Goal: Check status: Check status

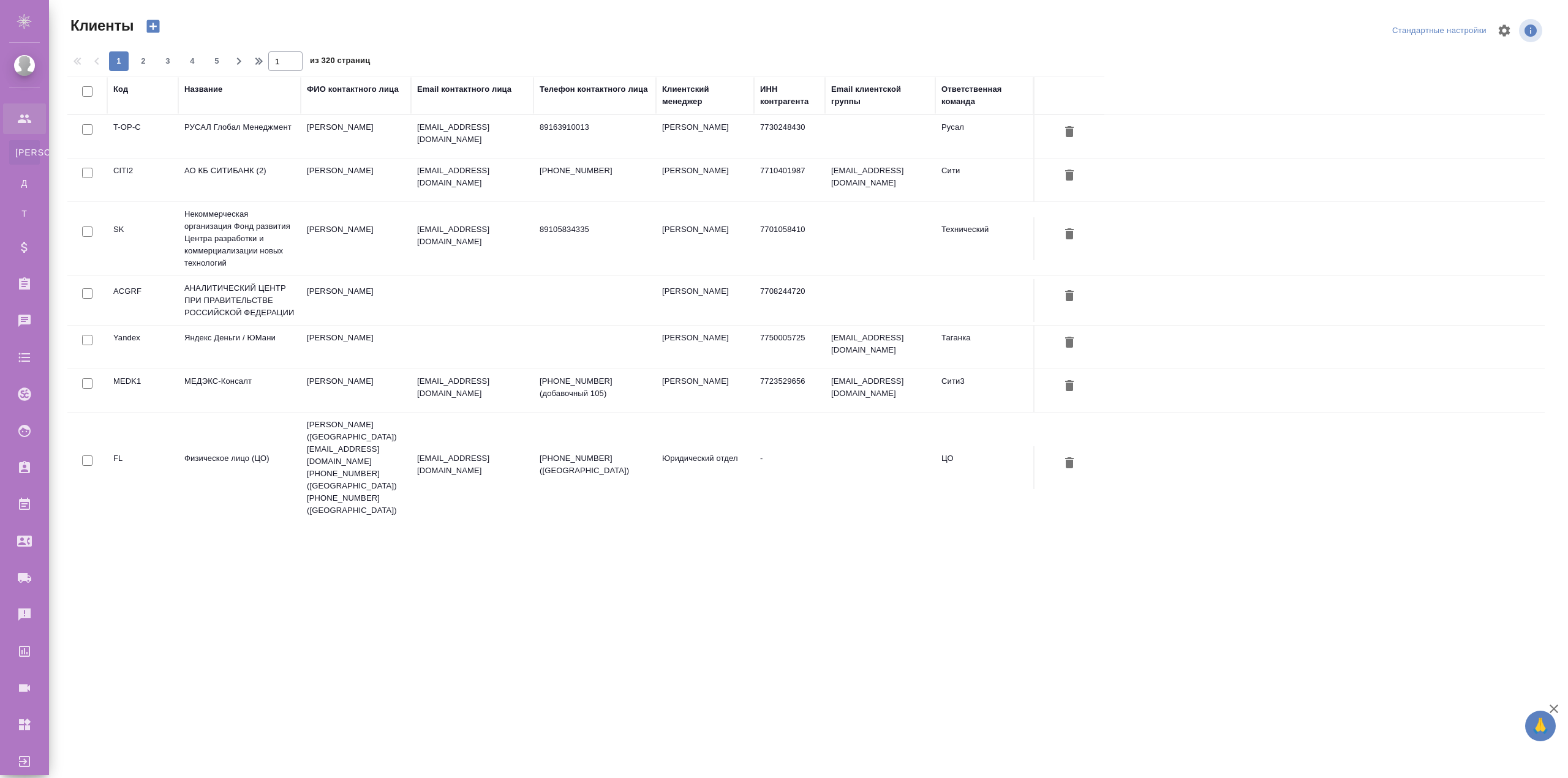
select select "RU"
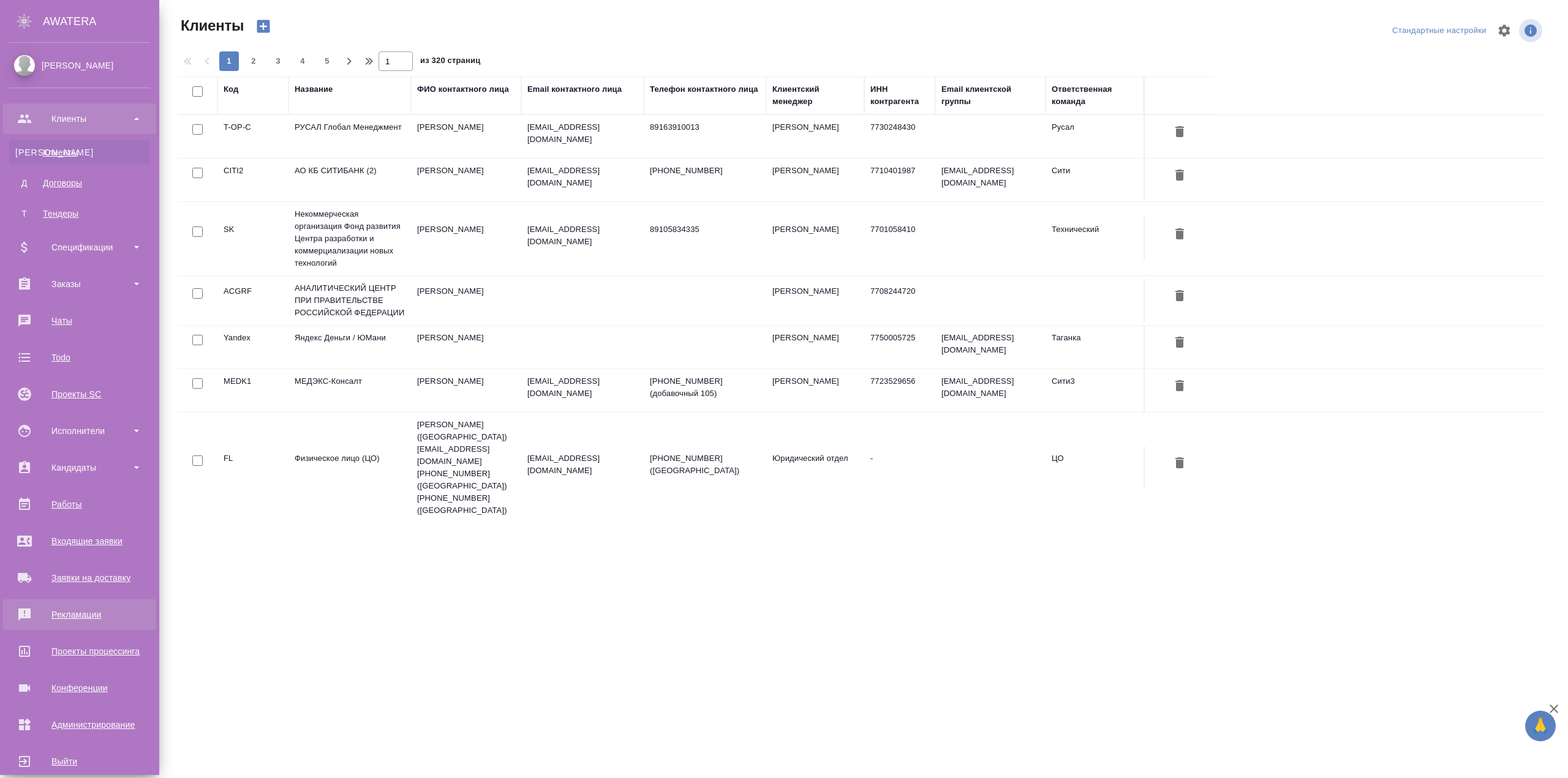
click at [74, 612] on div "Рекламации" at bounding box center [80, 614] width 141 height 18
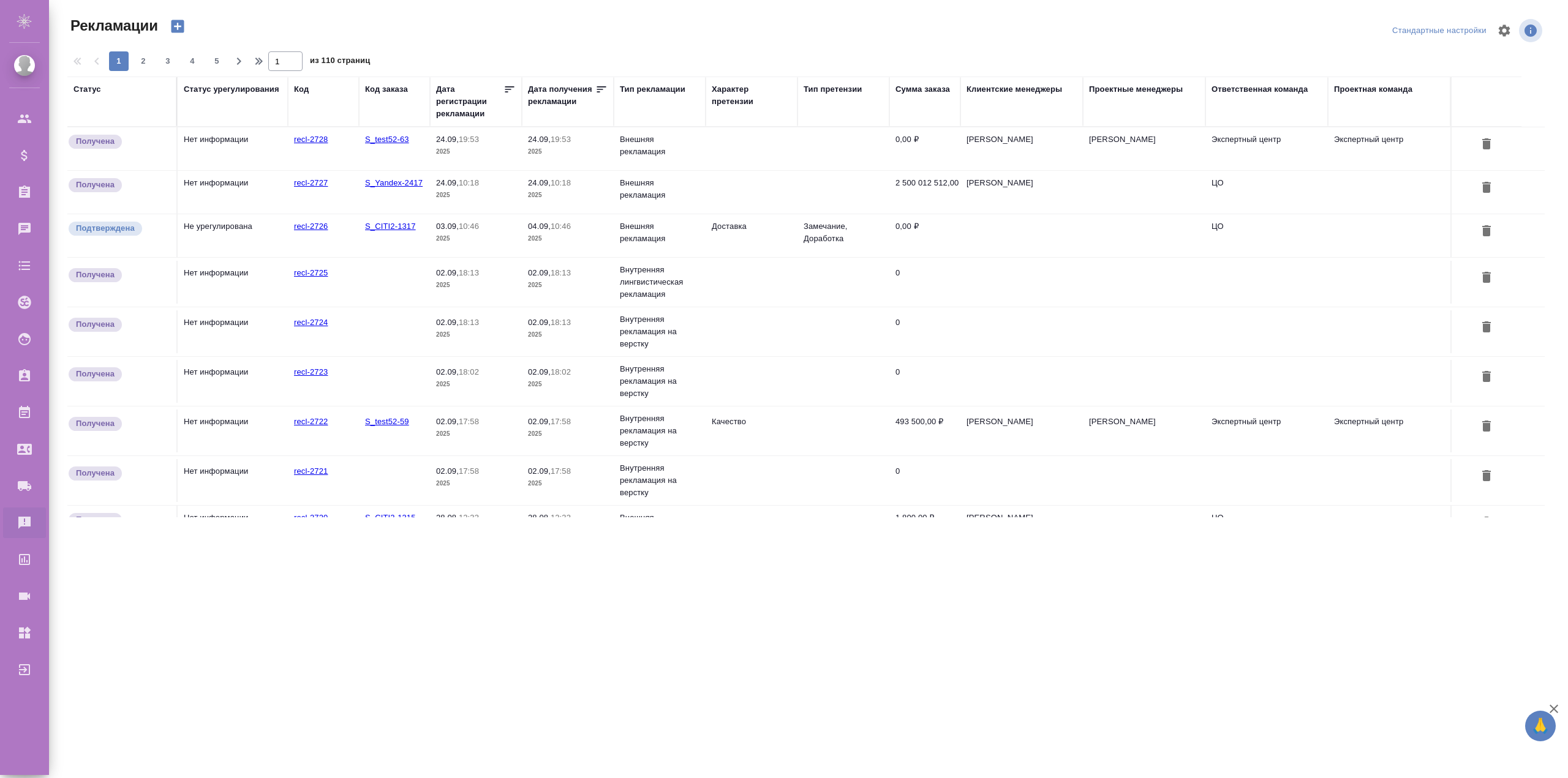
click at [585, 161] on td "24.09, 19:53 2025" at bounding box center [567, 149] width 92 height 43
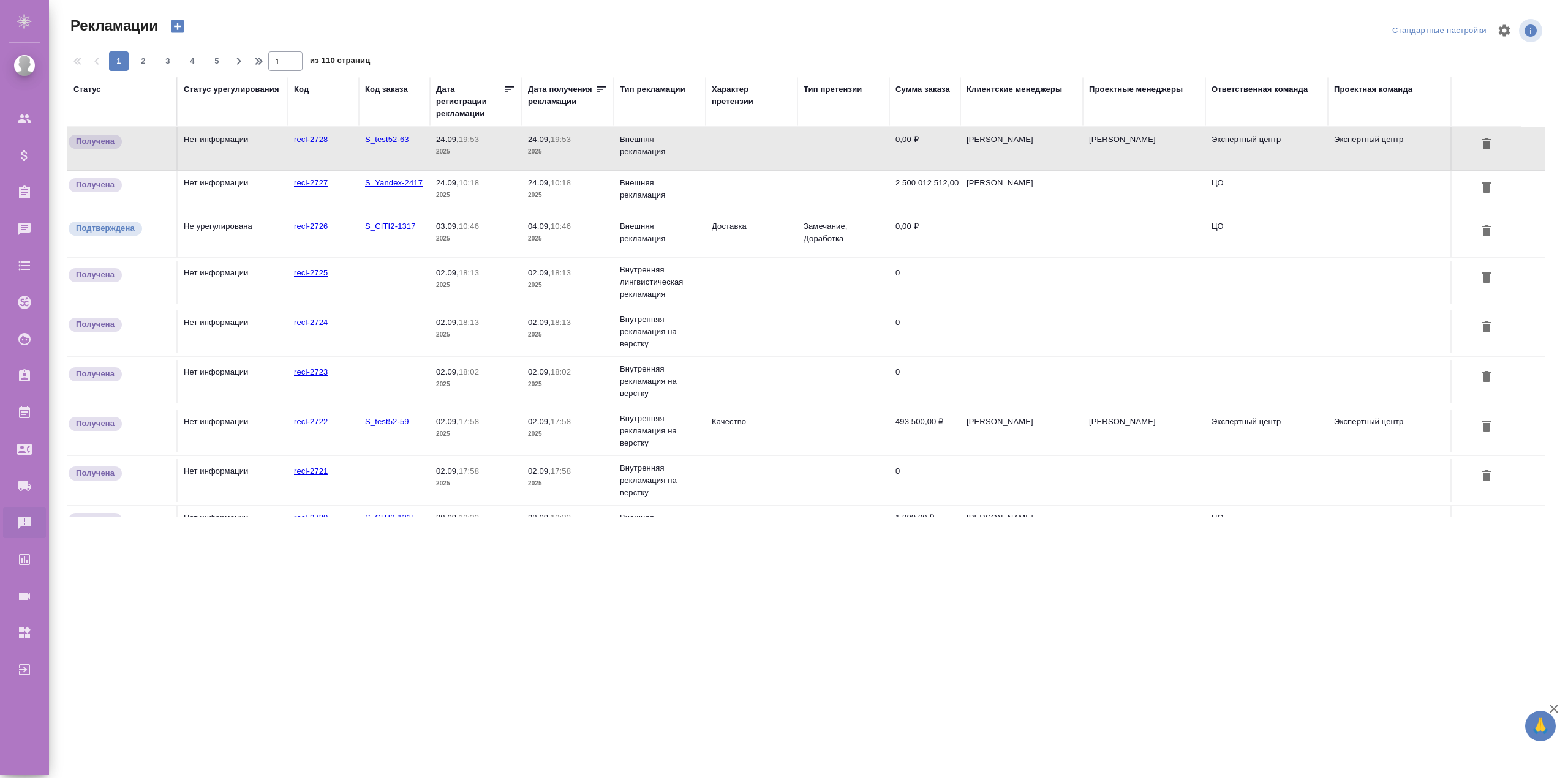
click at [327, 197] on td "recl-2727" at bounding box center [323, 192] width 71 height 43
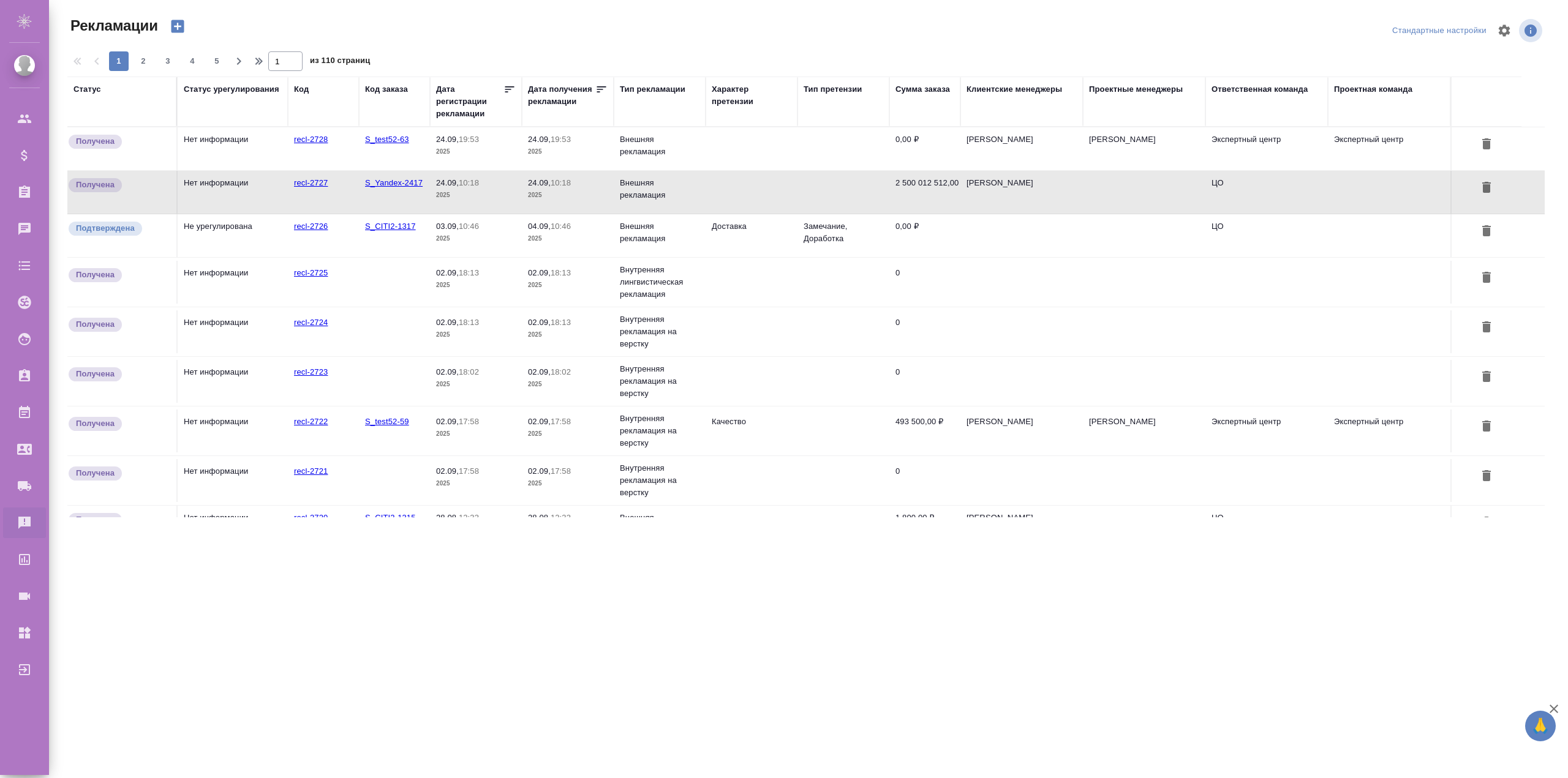
click at [370, 246] on td "S_CITI2-1317" at bounding box center [394, 235] width 71 height 43
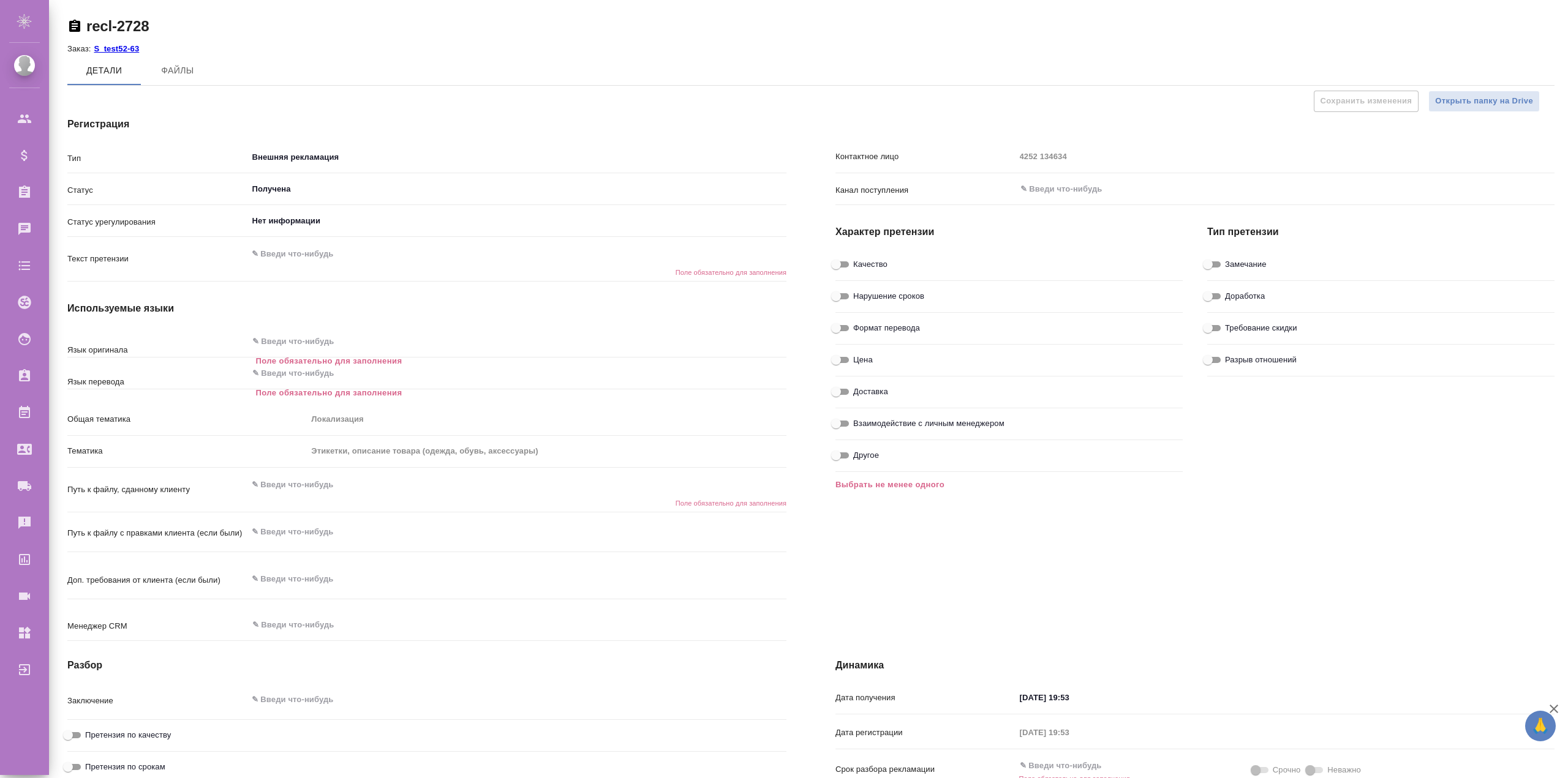
type textarea "x"
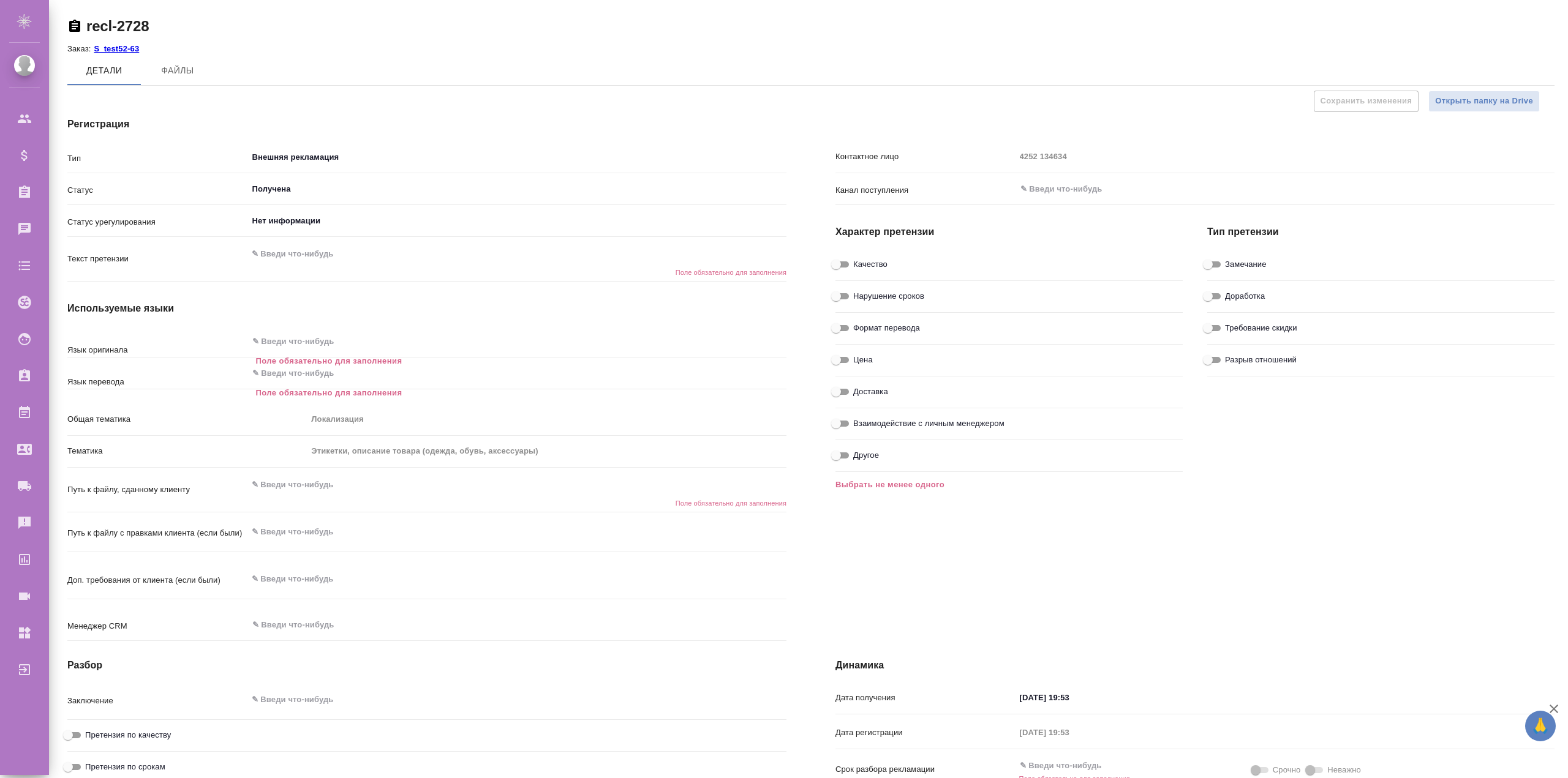
type textarea "x"
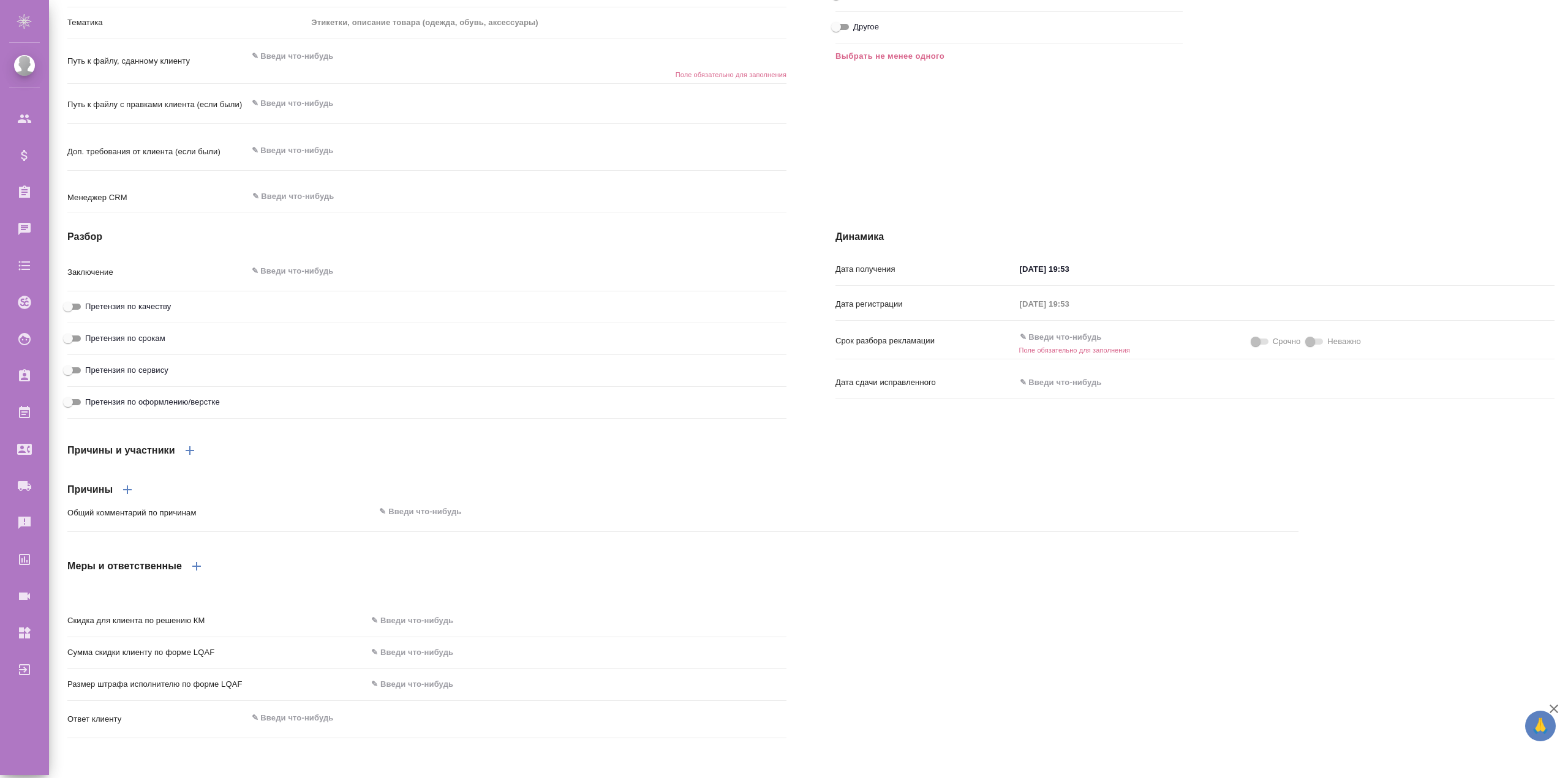
scroll to position [449, 0]
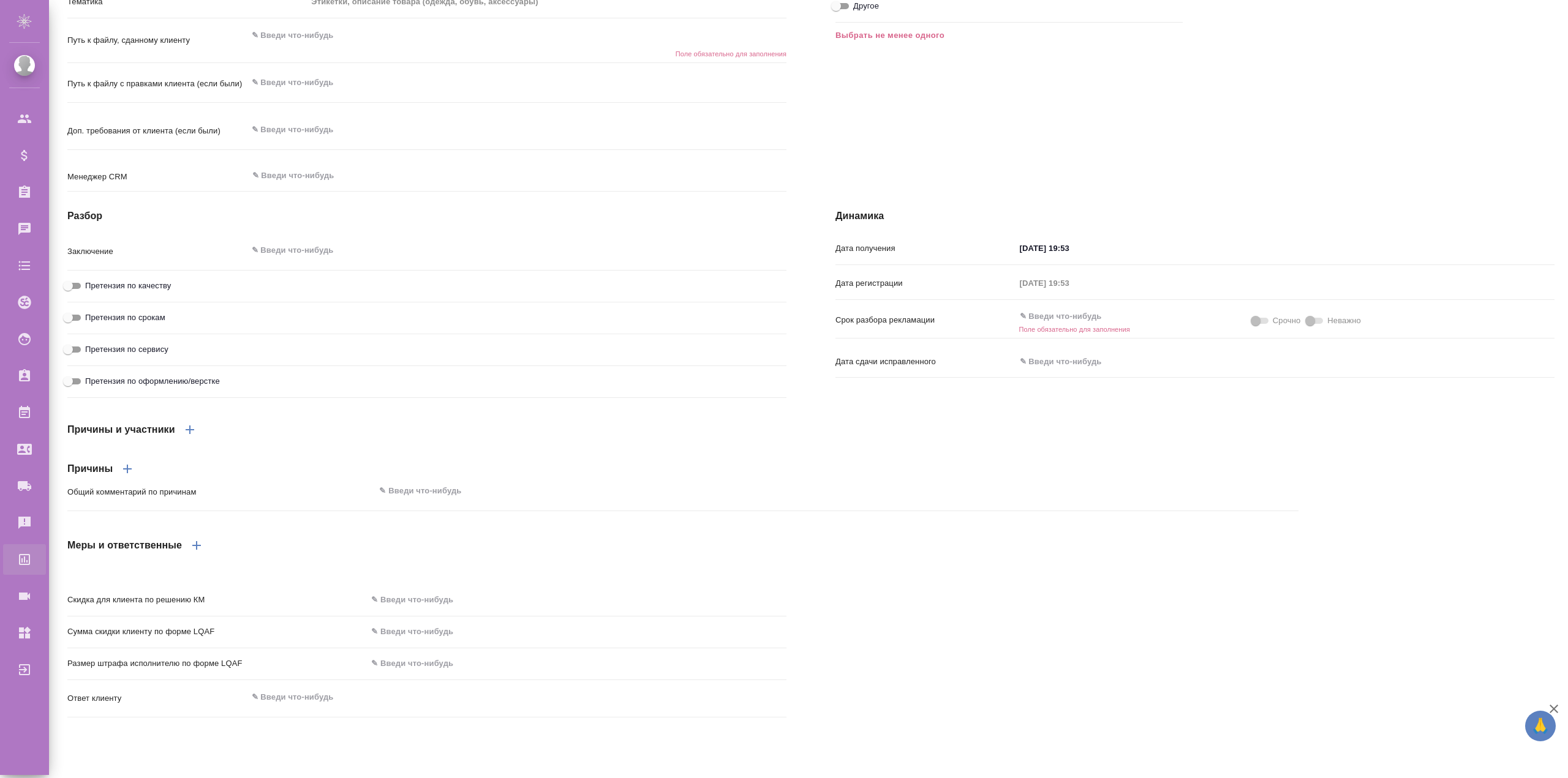
type textarea "x"
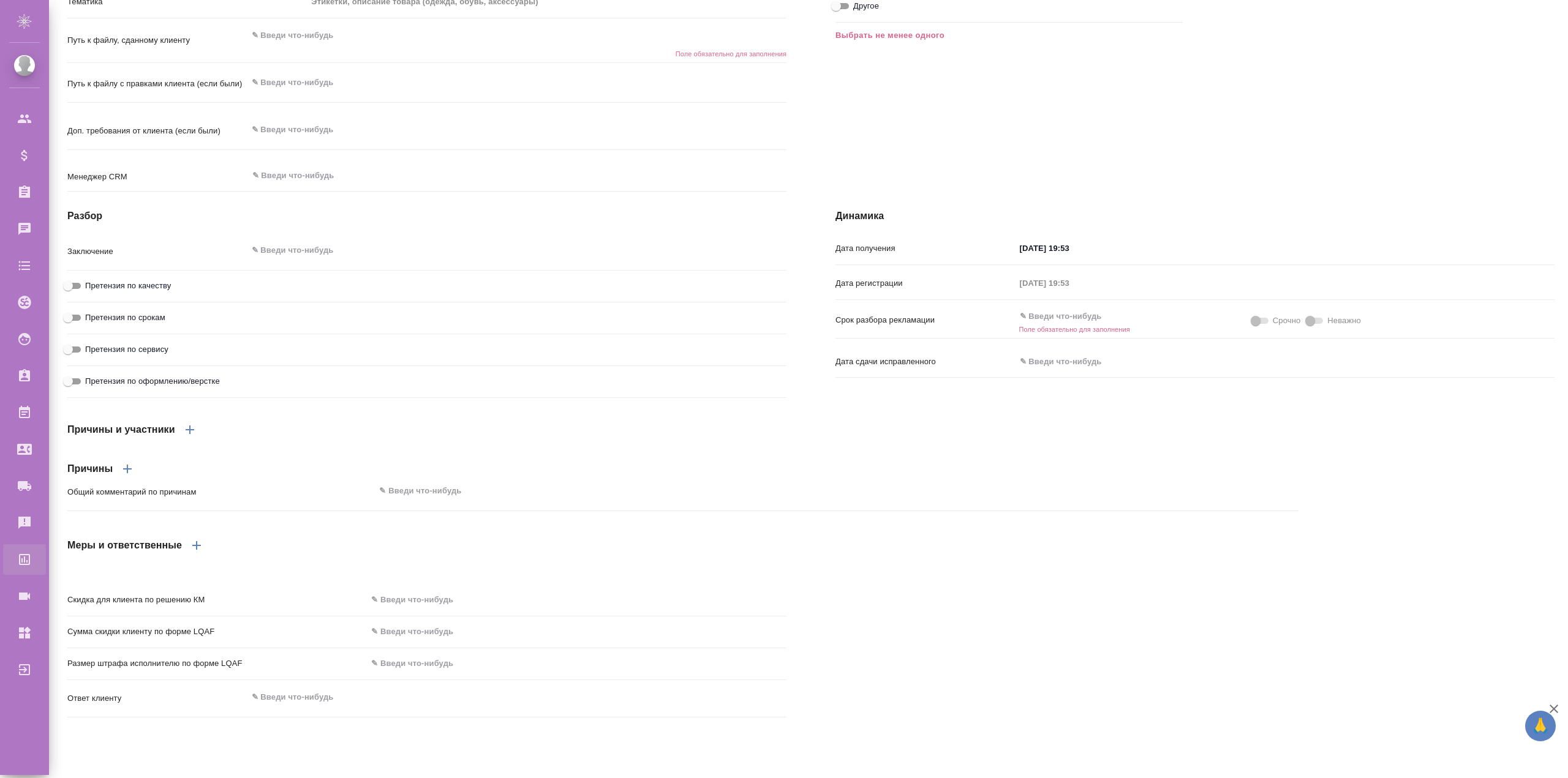
type textarea "x"
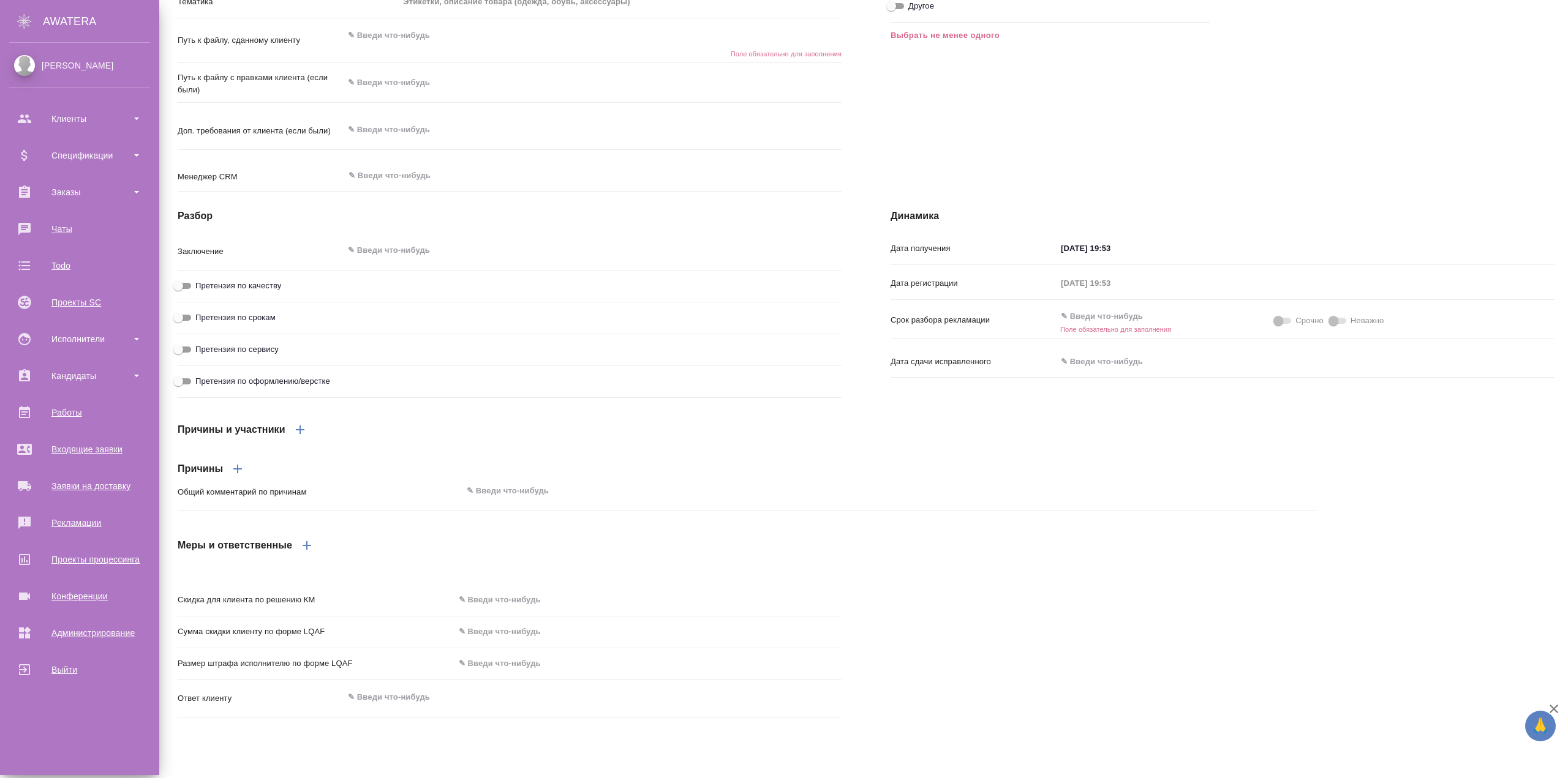
type textarea "x"
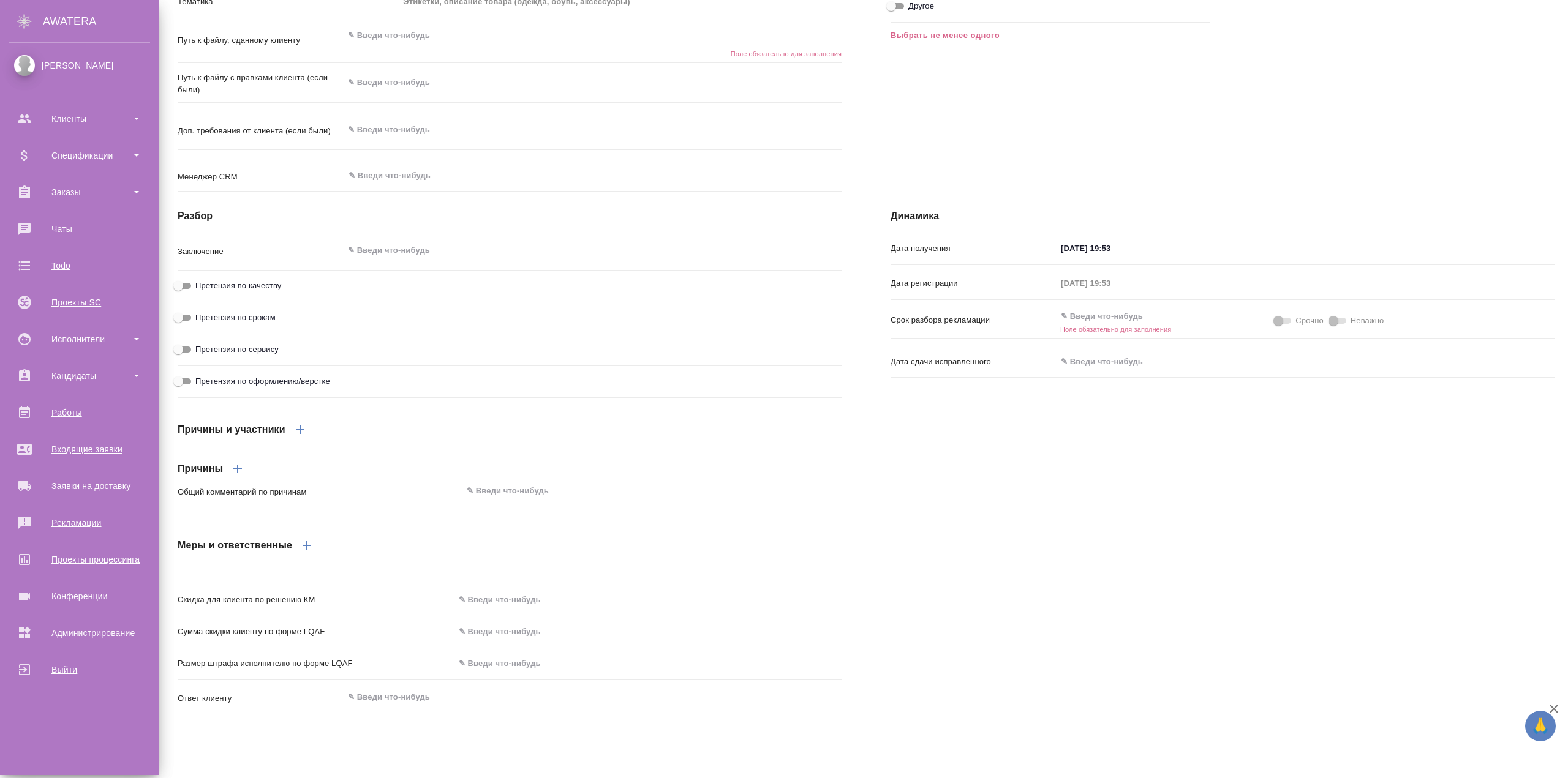
type textarea "x"
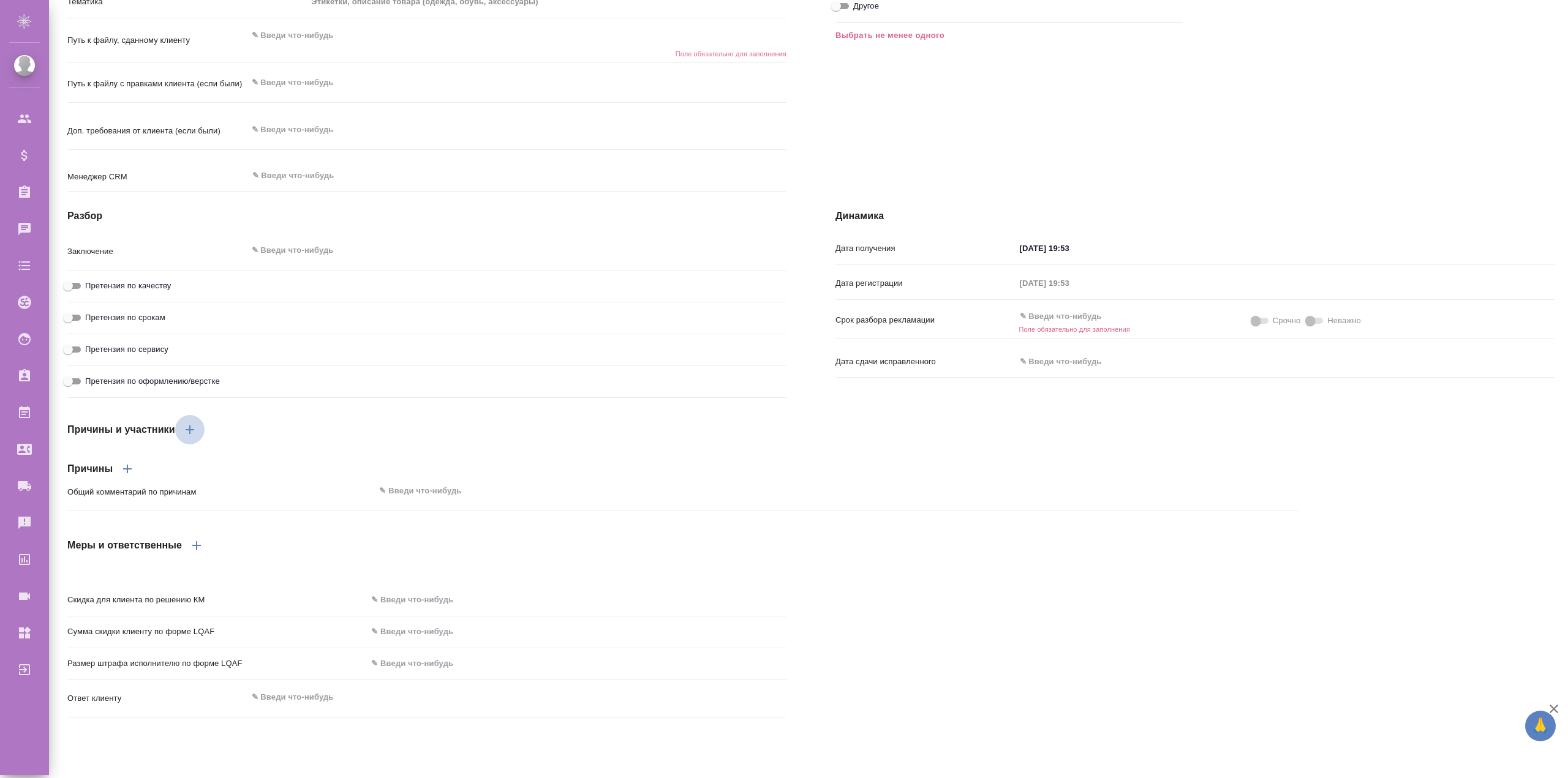
click at [192, 437] on icon "button" at bounding box center [190, 430] width 15 height 15
type textarea "x"
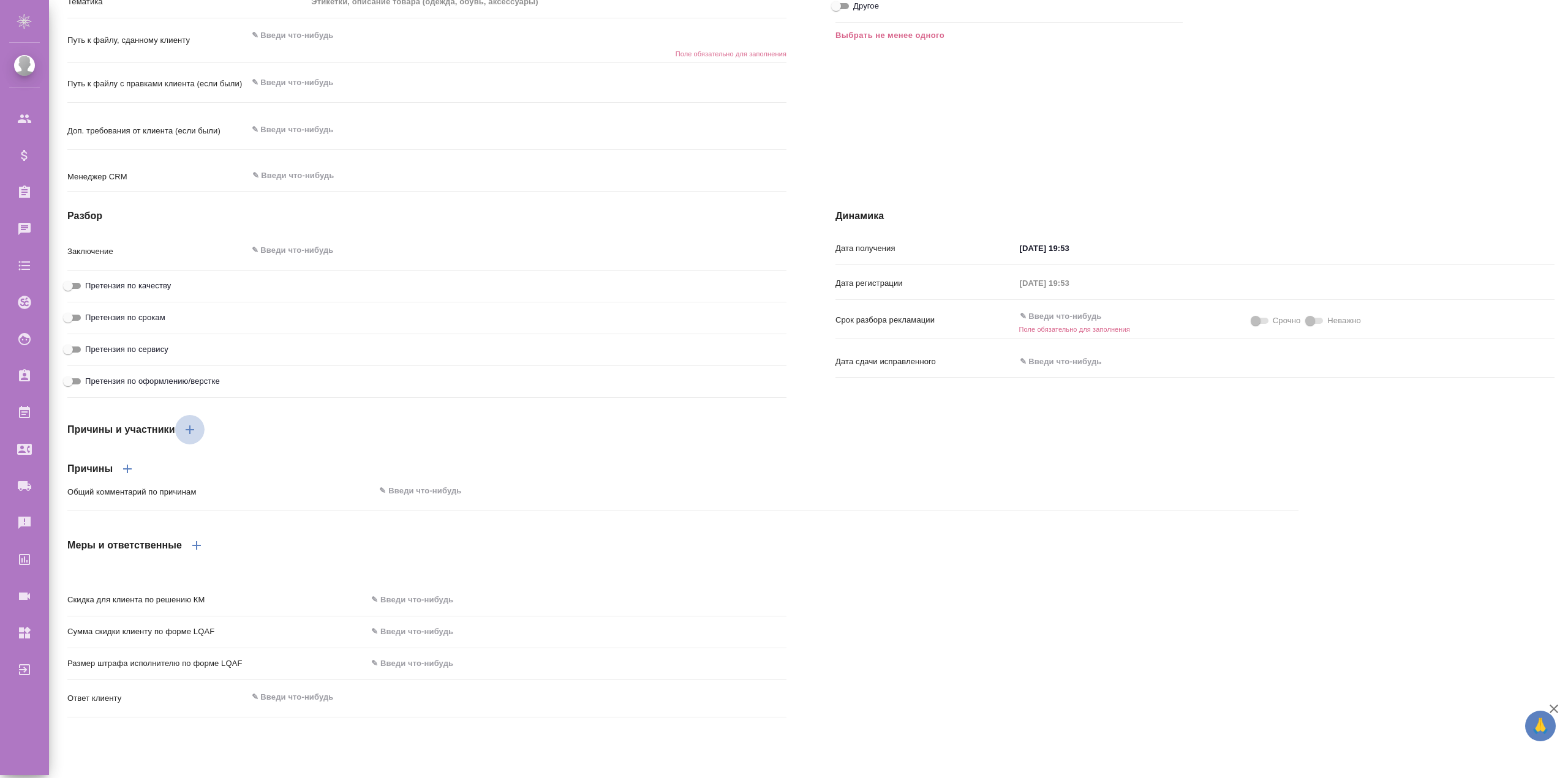
type textarea "x"
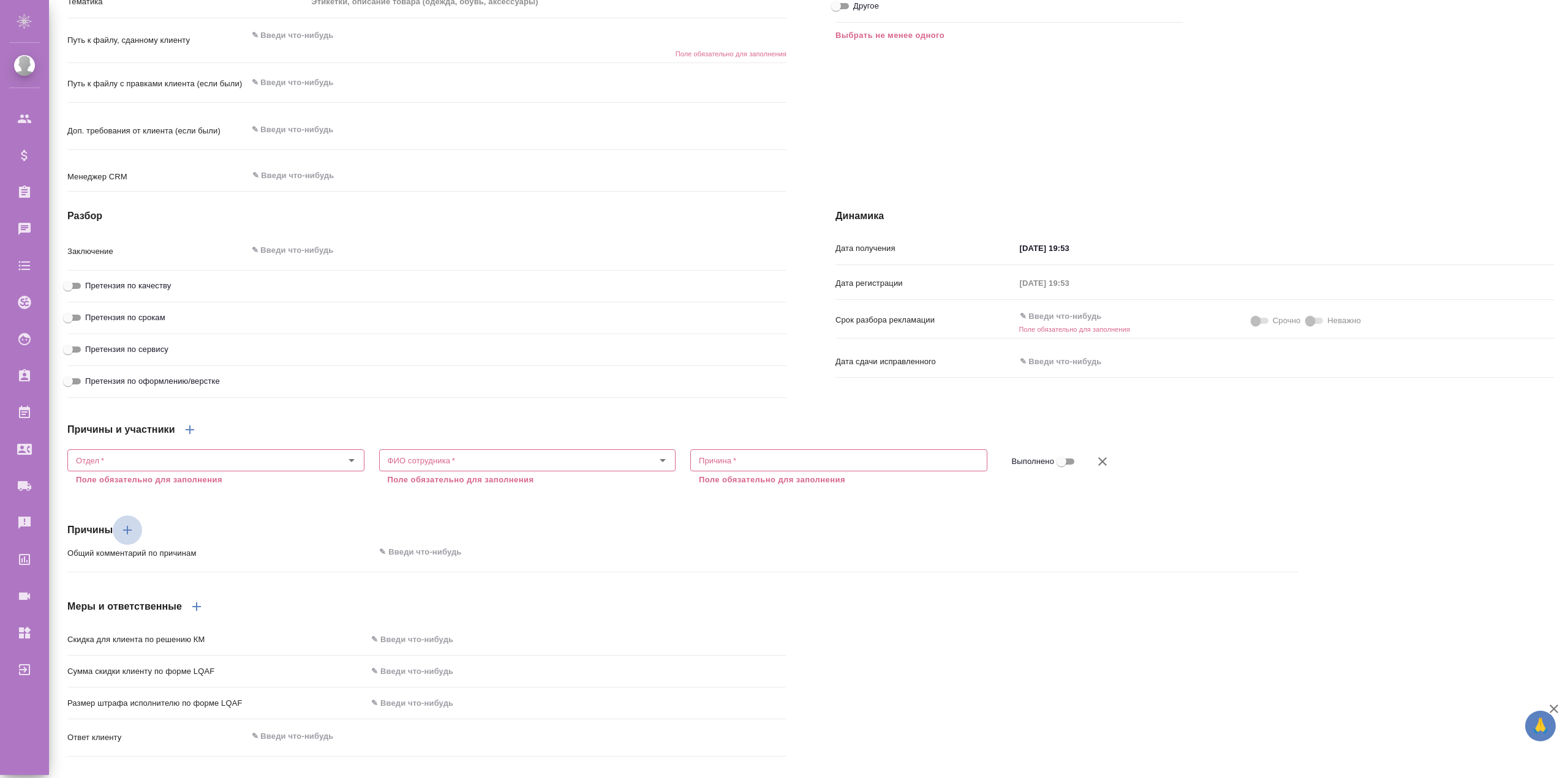
click at [126, 537] on icon "button" at bounding box center [128, 530] width 15 height 15
type textarea "x"
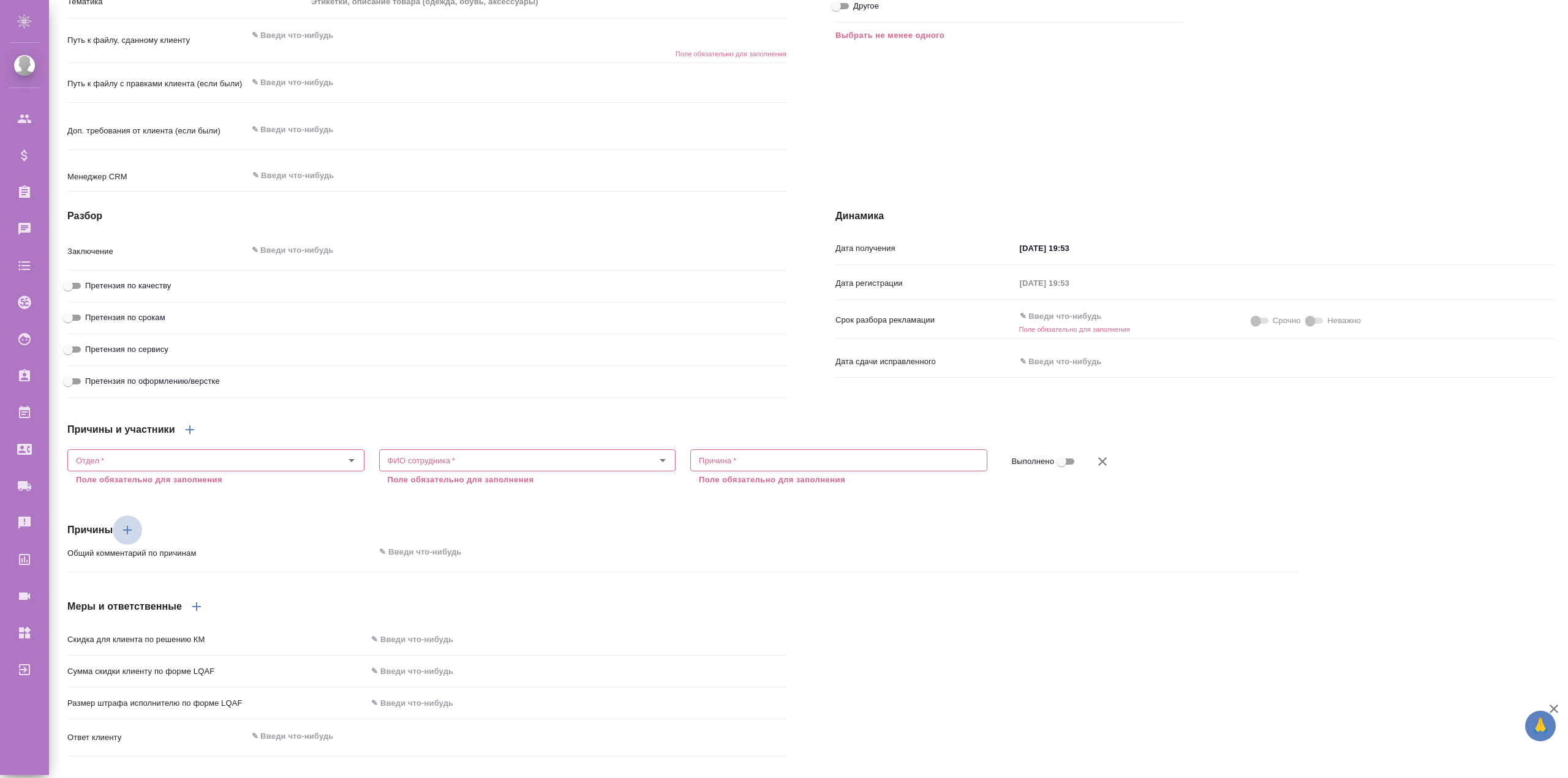
type textarea "x"
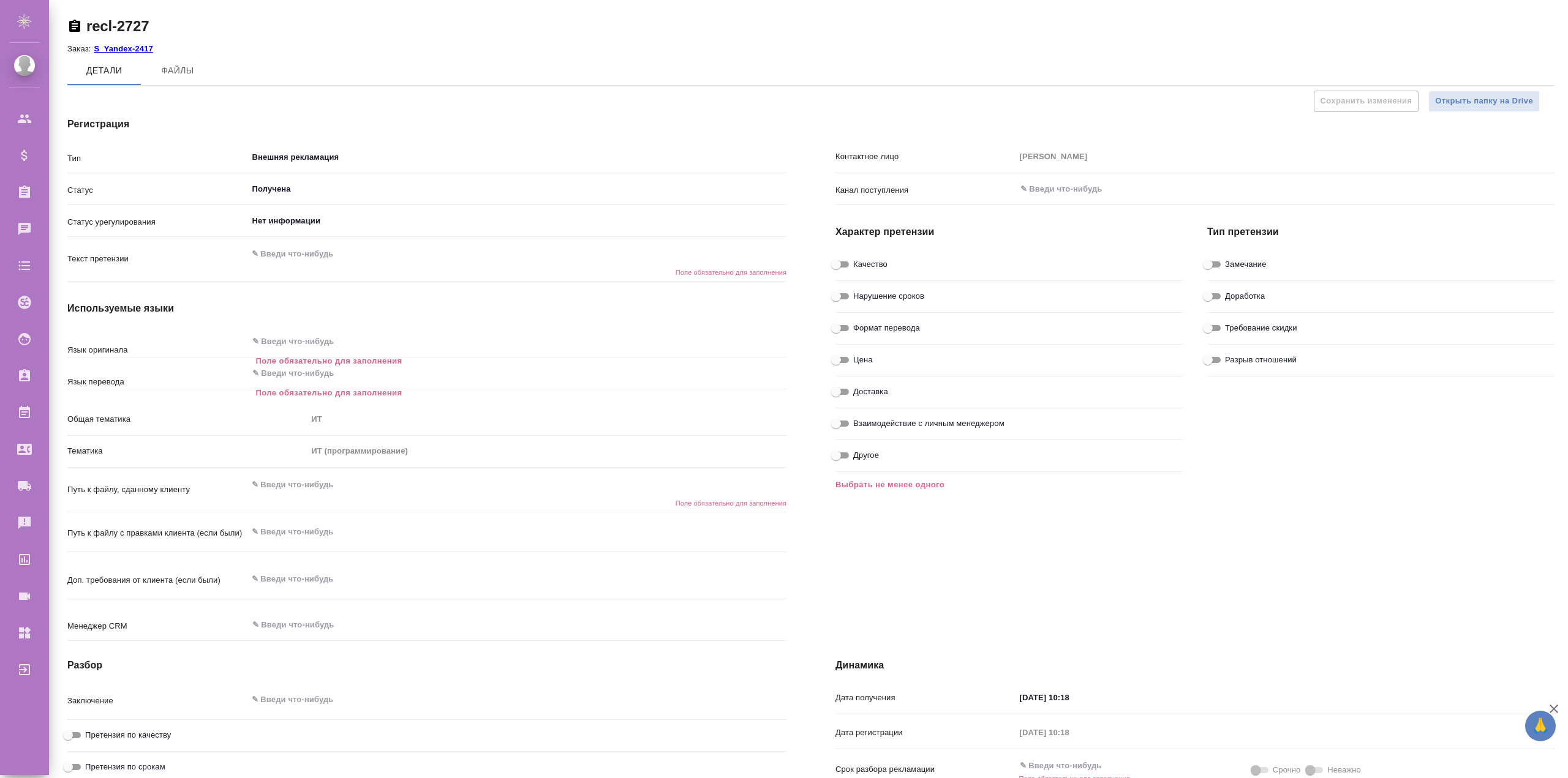
type textarea "x"
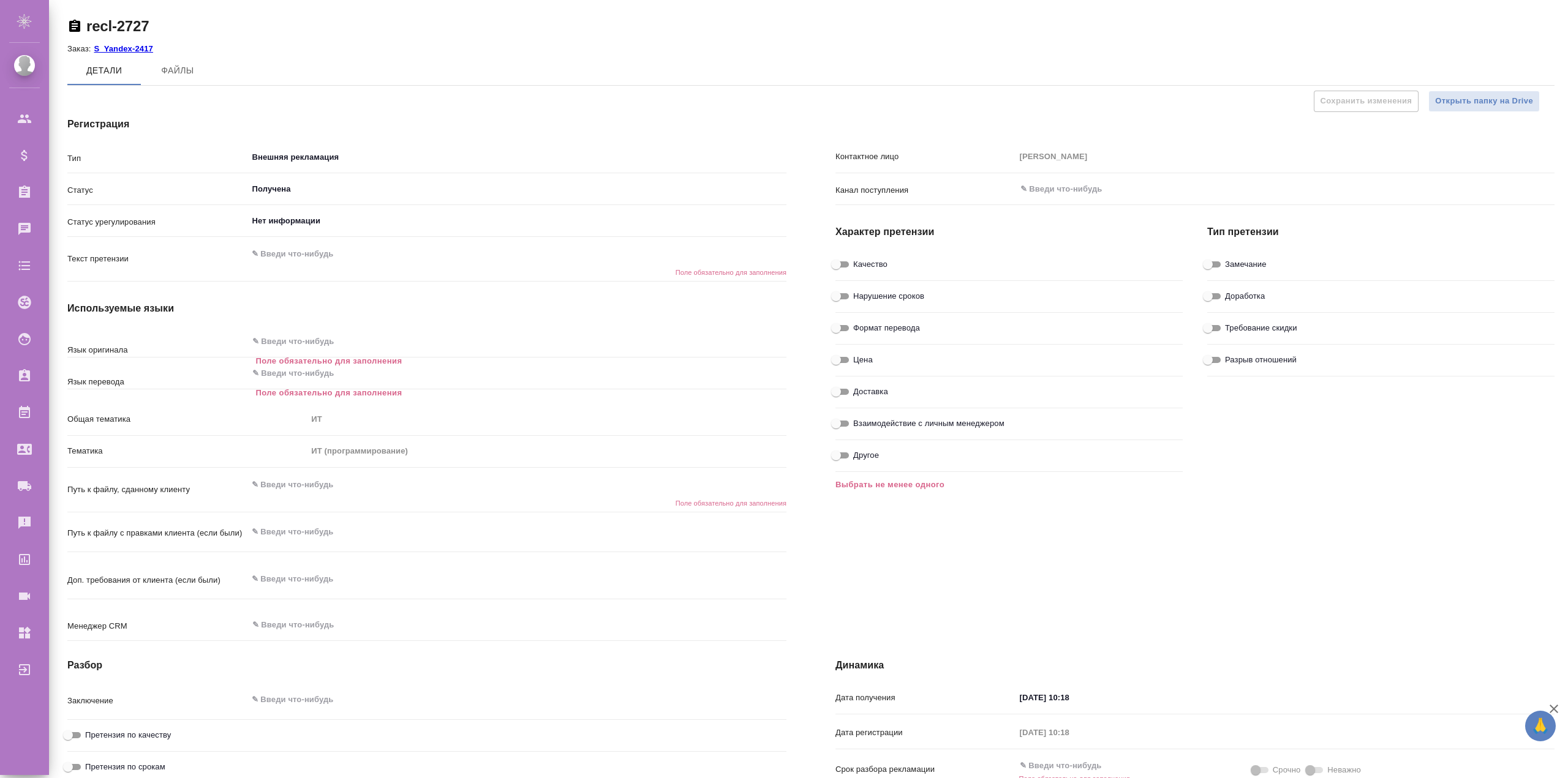
type textarea "x"
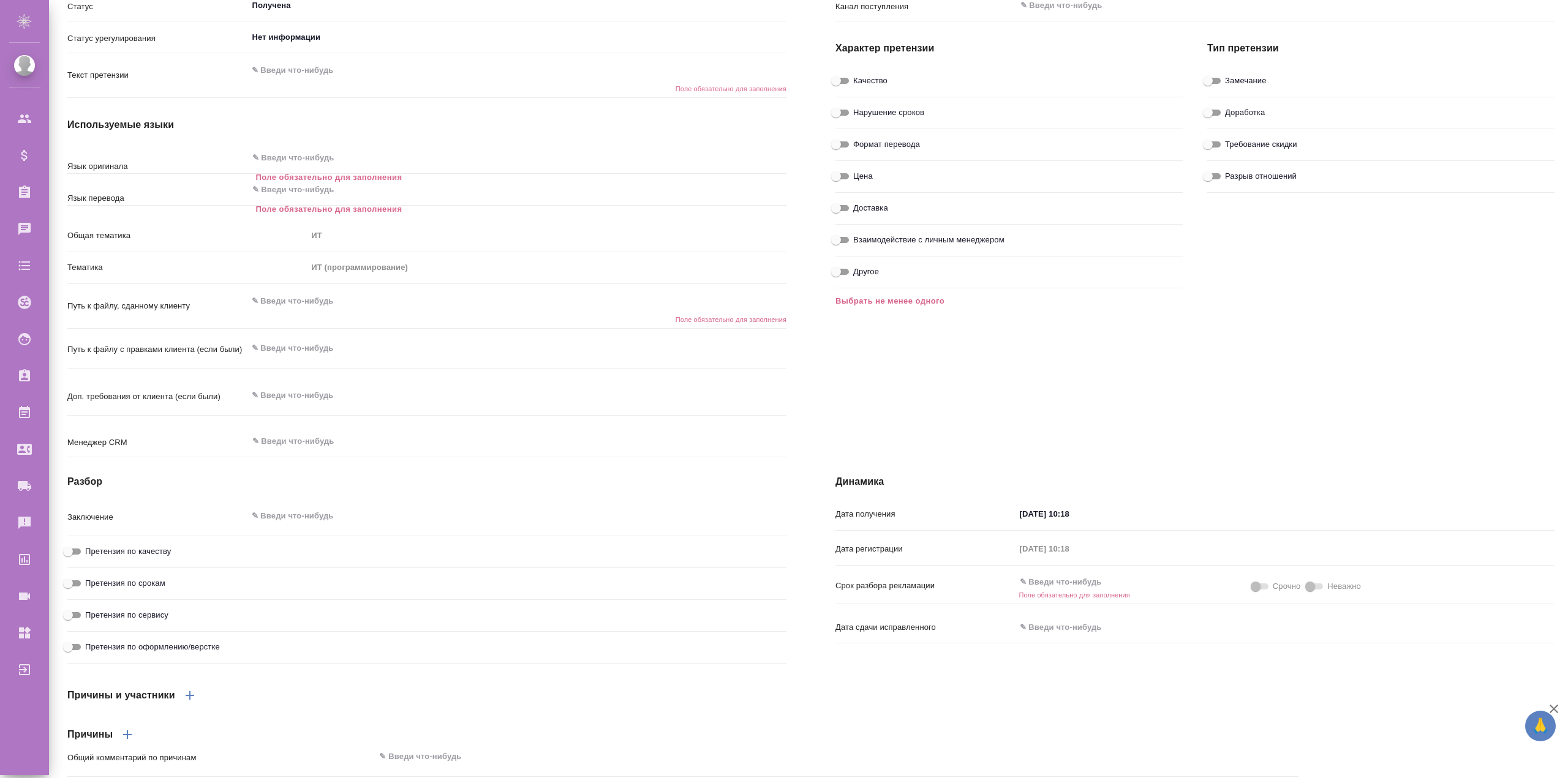
scroll to position [429, 0]
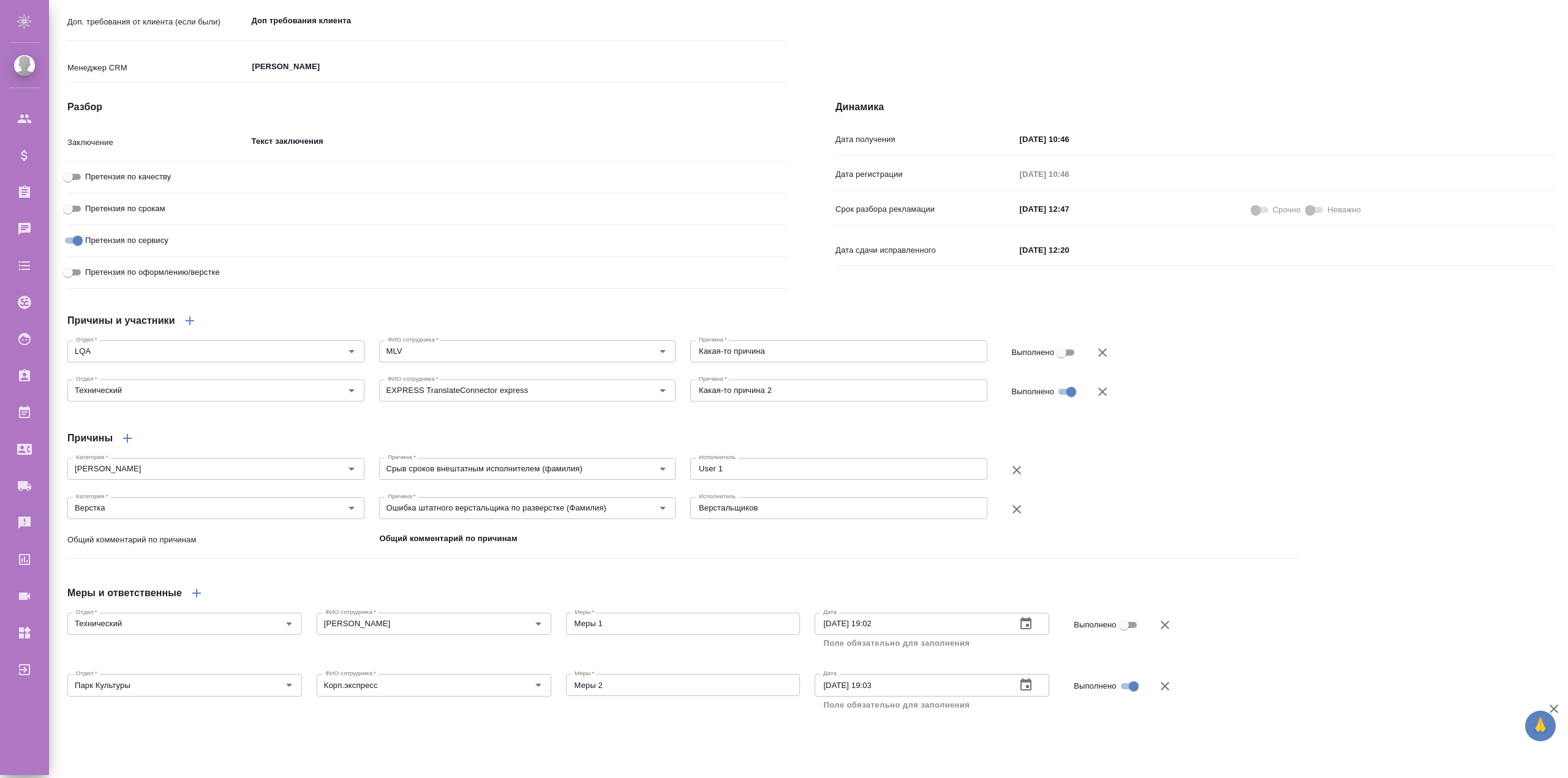
type textarea "x"
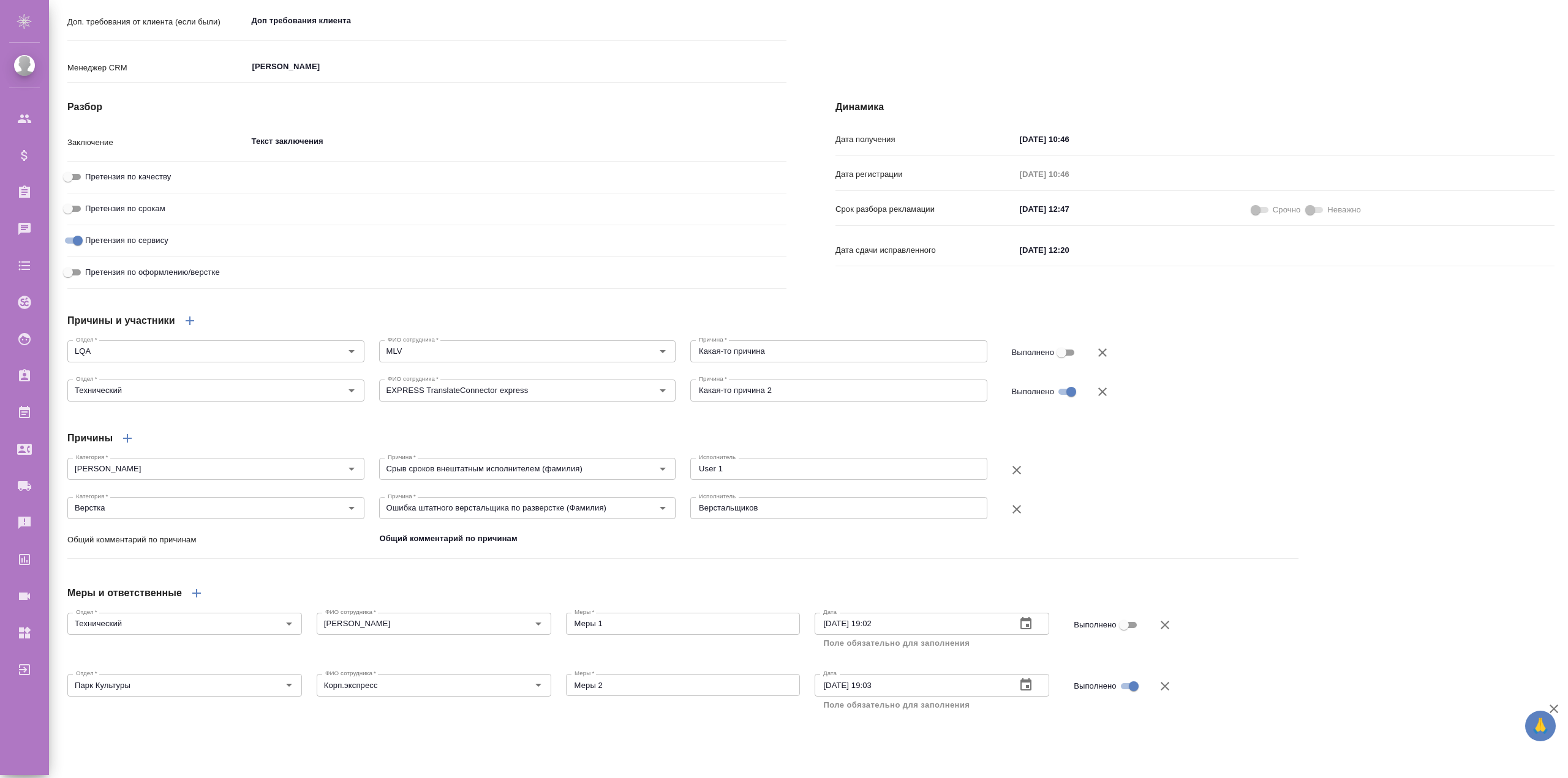
type textarea "x"
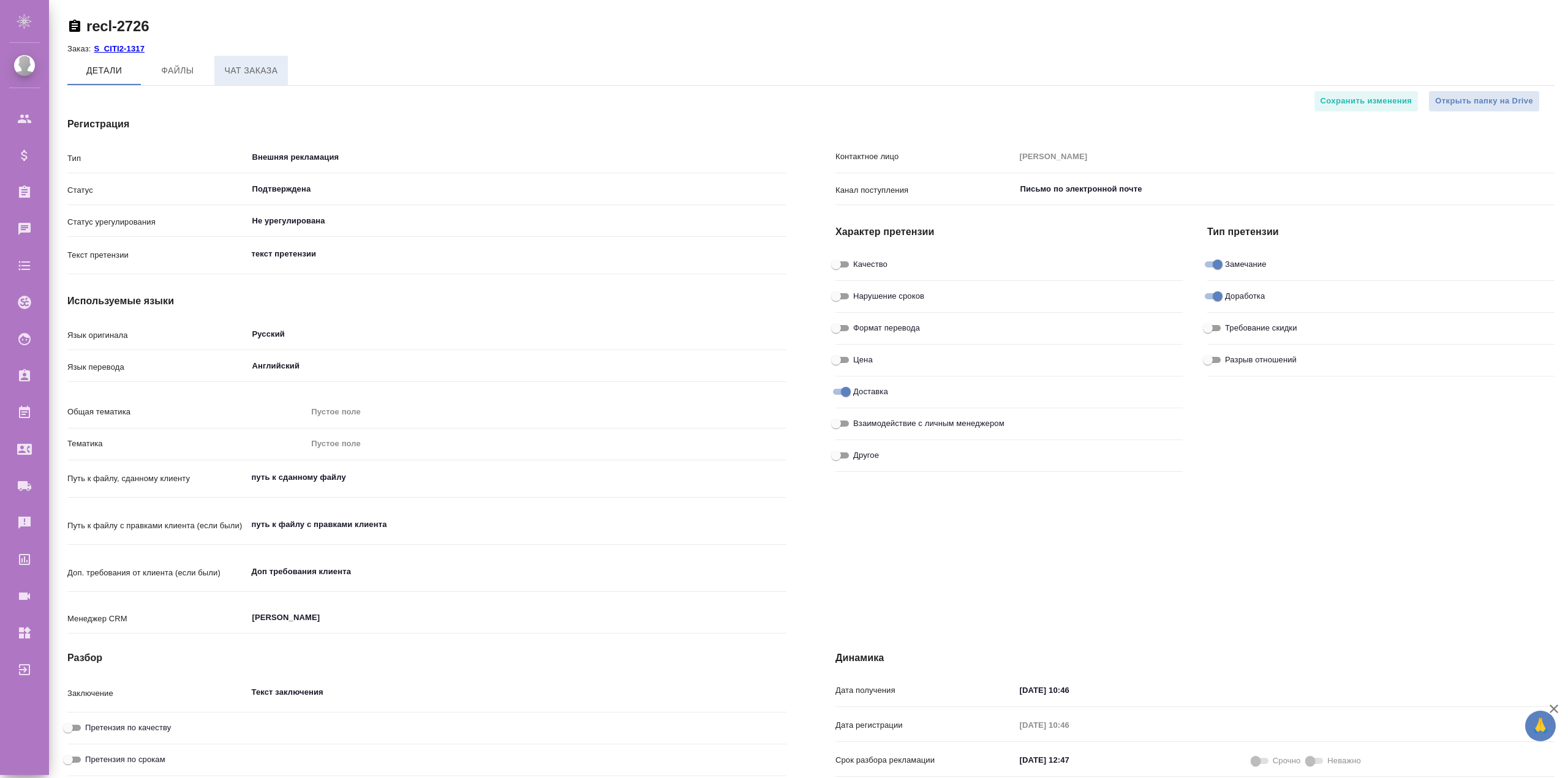
click at [253, 70] on span "Чат заказа" at bounding box center [251, 70] width 59 height 15
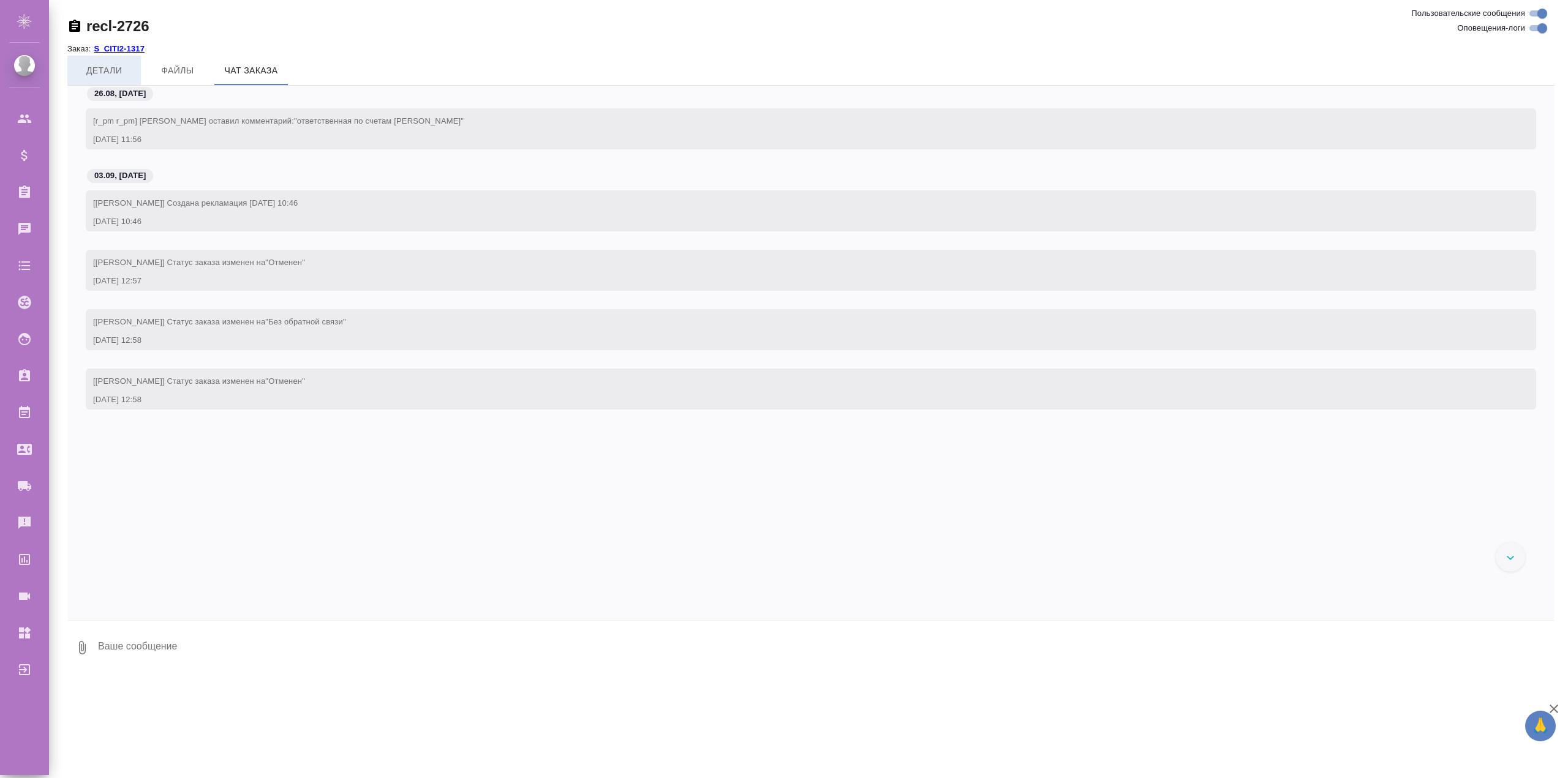
click at [116, 75] on span "Детали" at bounding box center [104, 70] width 59 height 15
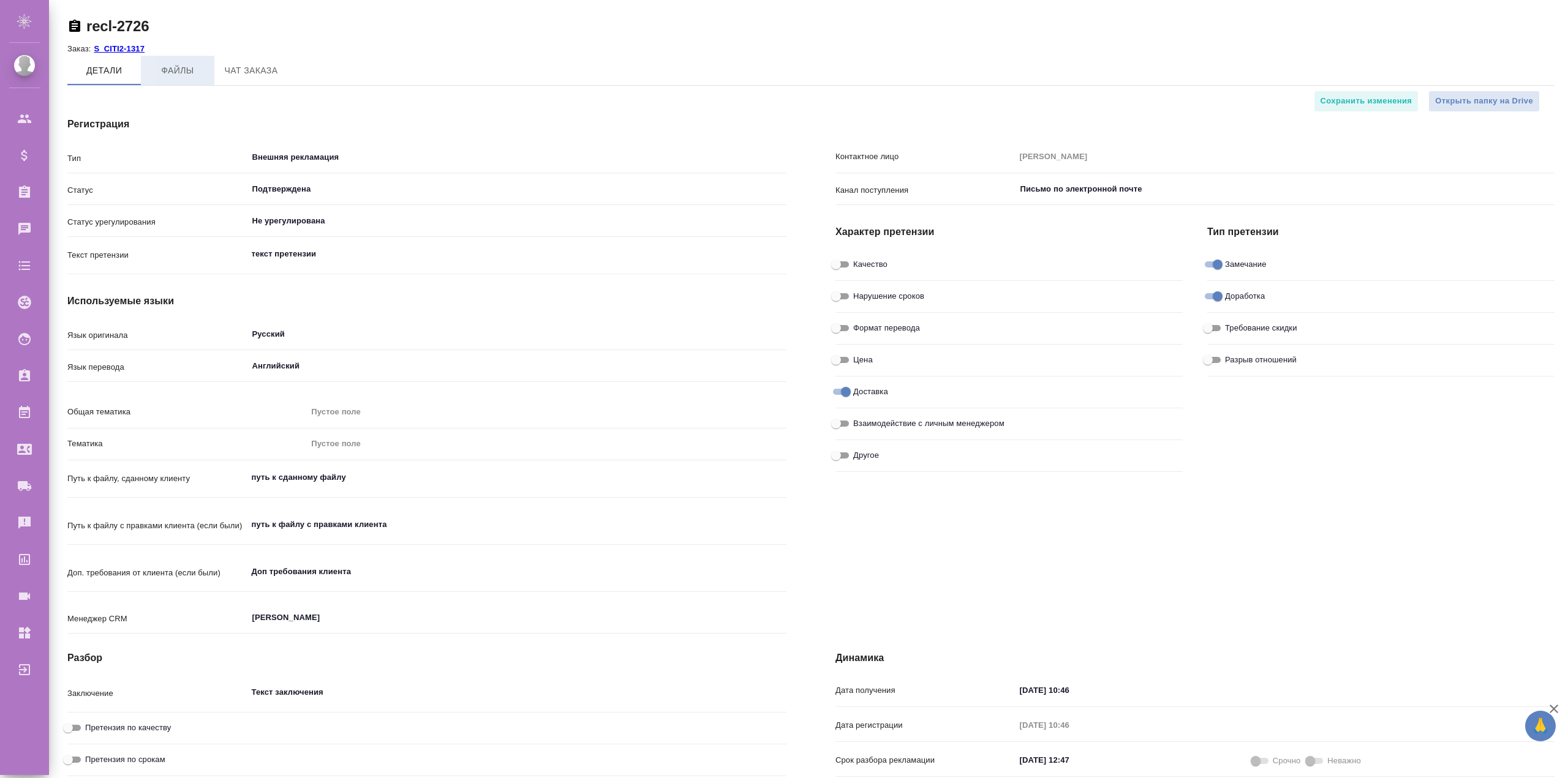
click at [182, 73] on span "Файлы" at bounding box center [177, 70] width 59 height 15
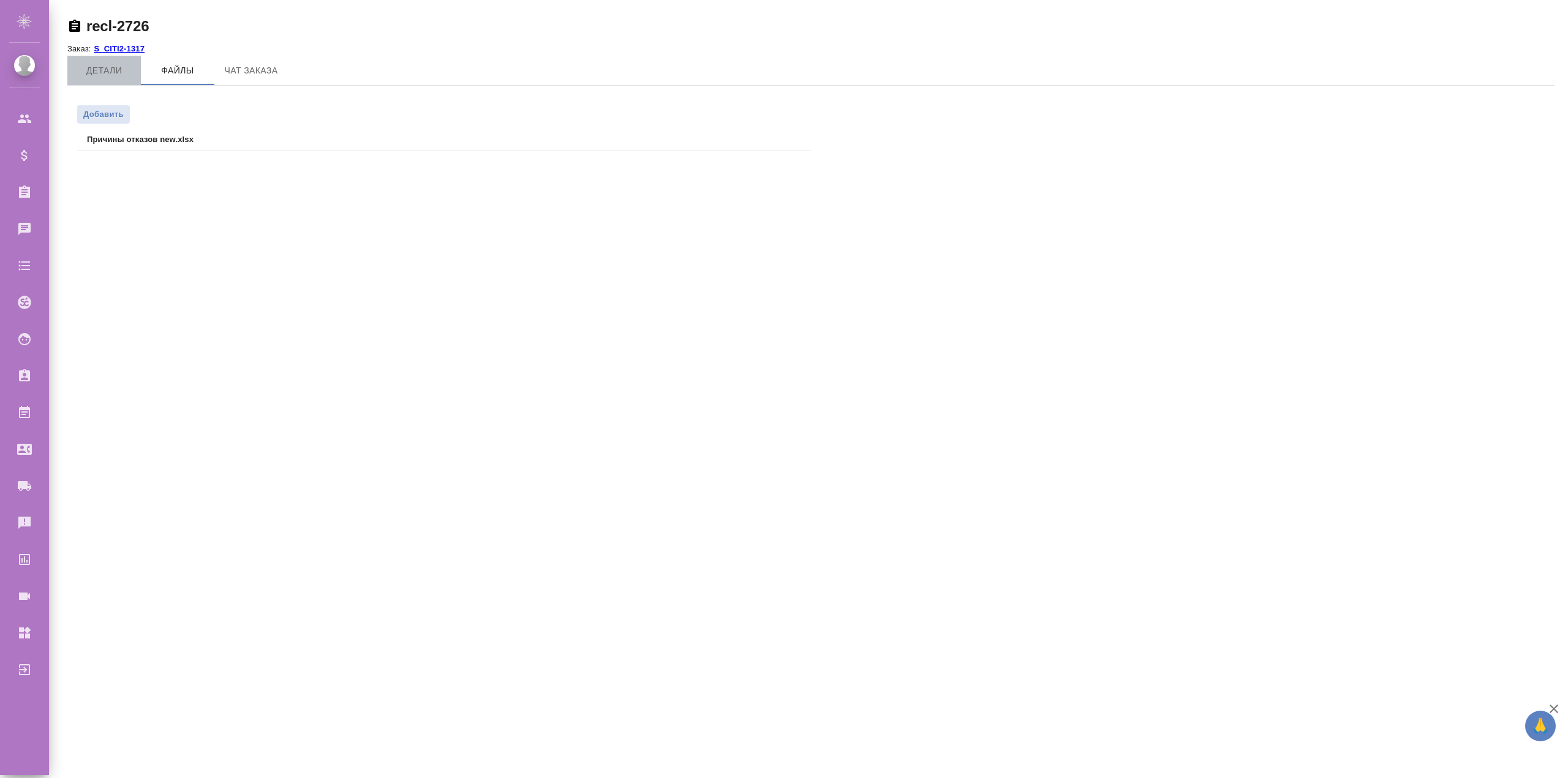
click at [114, 76] on span "Детали" at bounding box center [104, 70] width 59 height 15
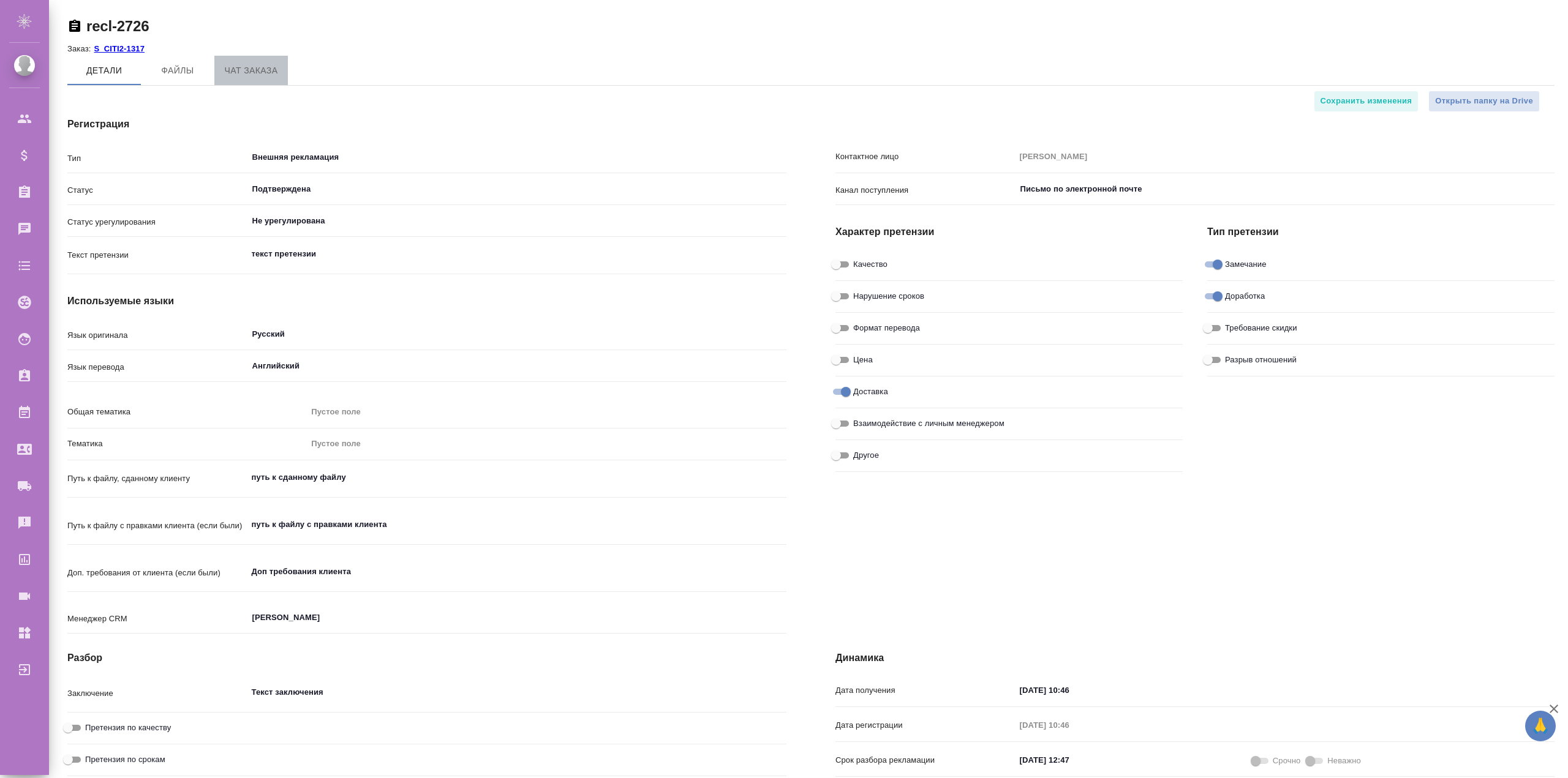
click at [259, 71] on span "Чат заказа" at bounding box center [251, 70] width 59 height 15
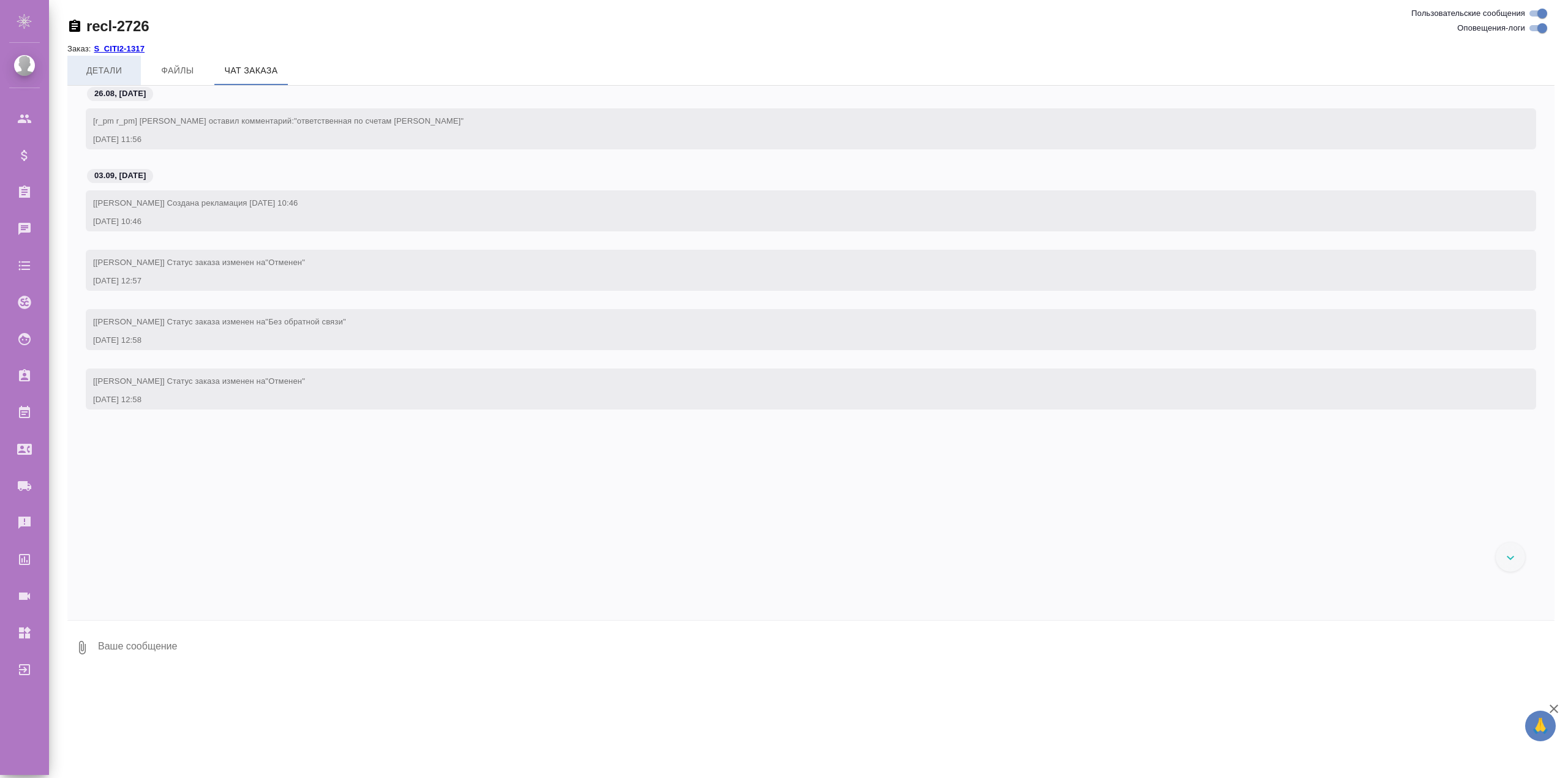
click at [98, 69] on span "Детали" at bounding box center [104, 70] width 59 height 15
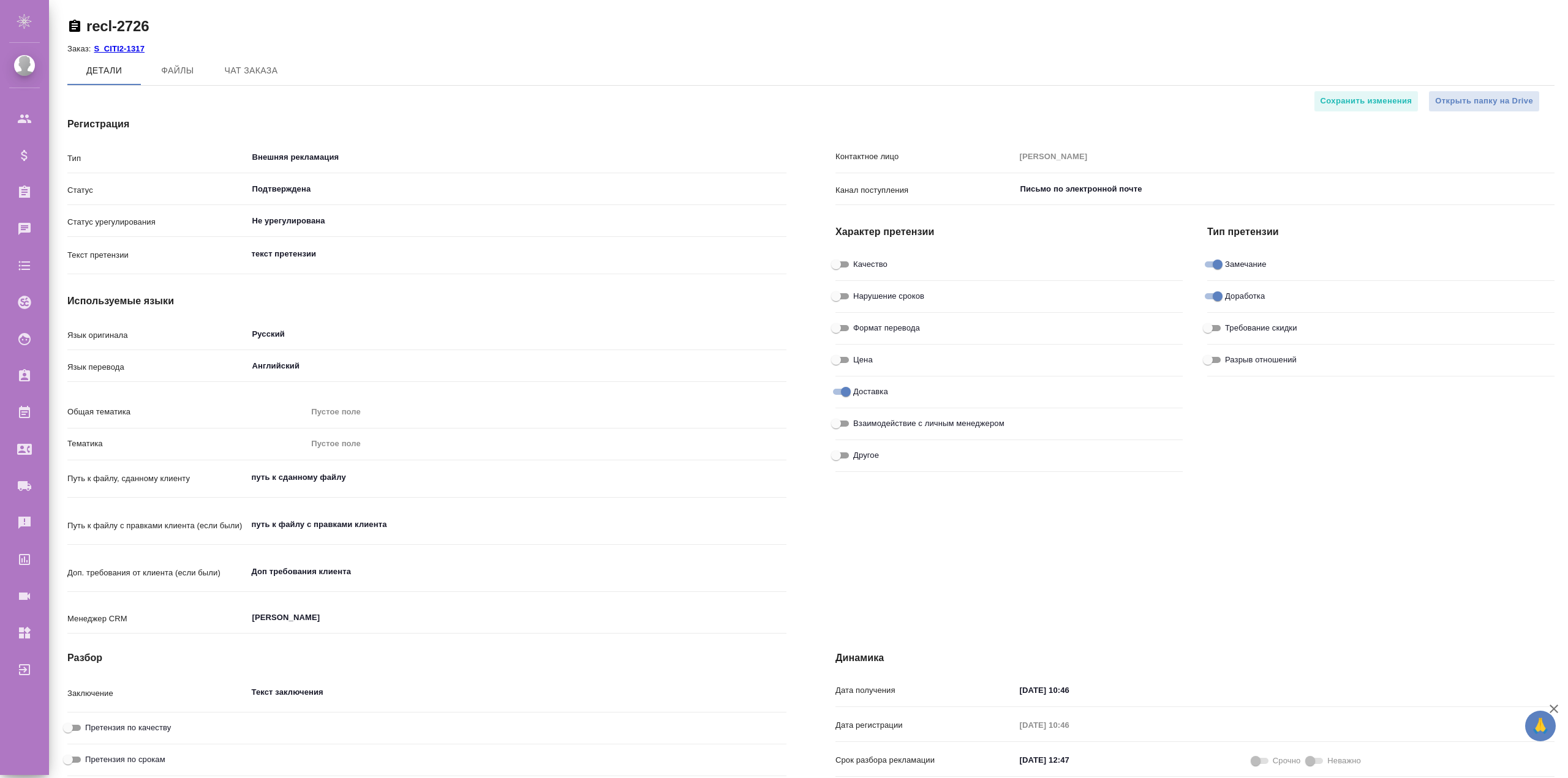
click at [122, 45] on p "S_CITI2-1317" at bounding box center [124, 48] width 60 height 10
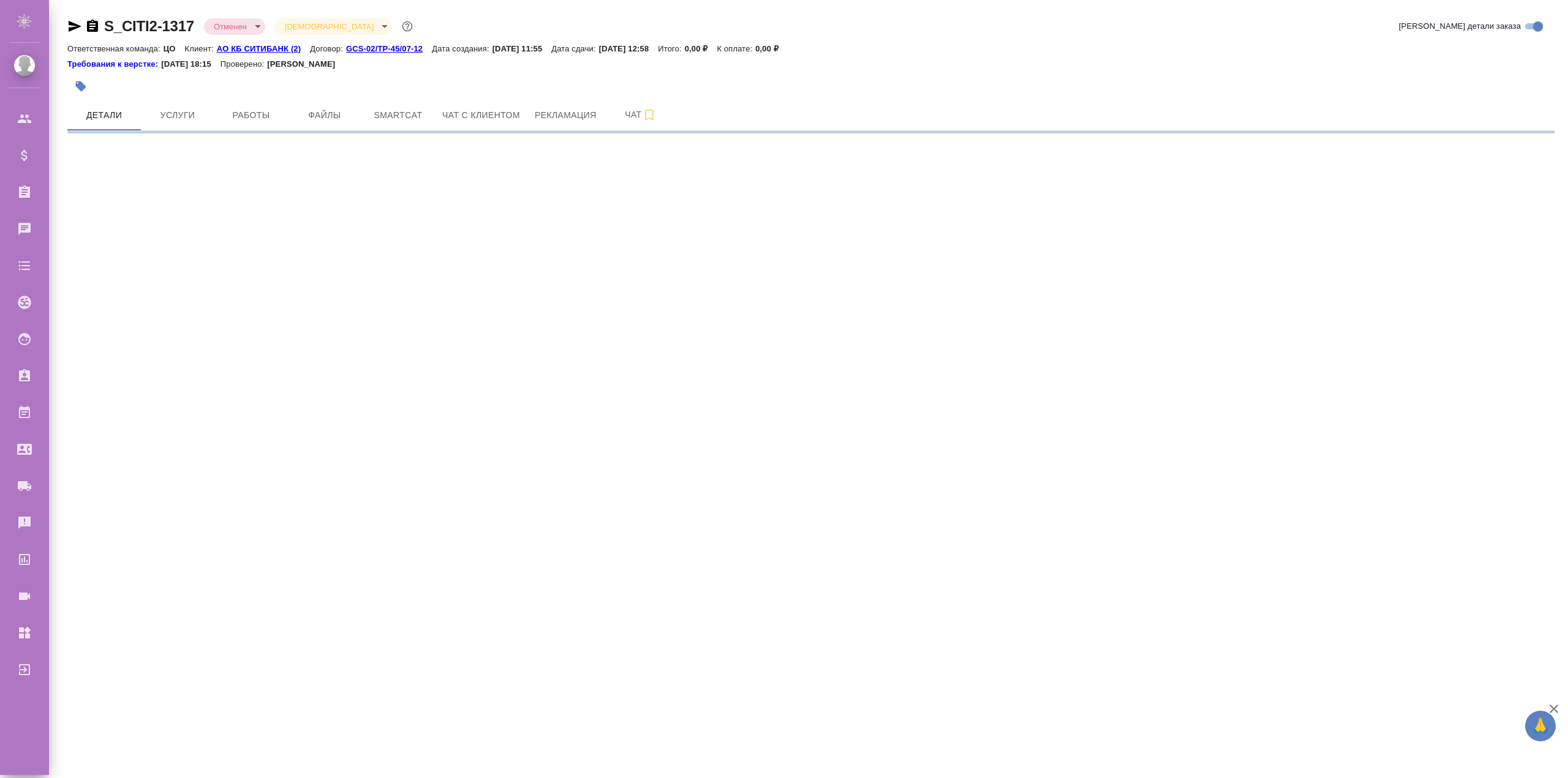
select select "RU"
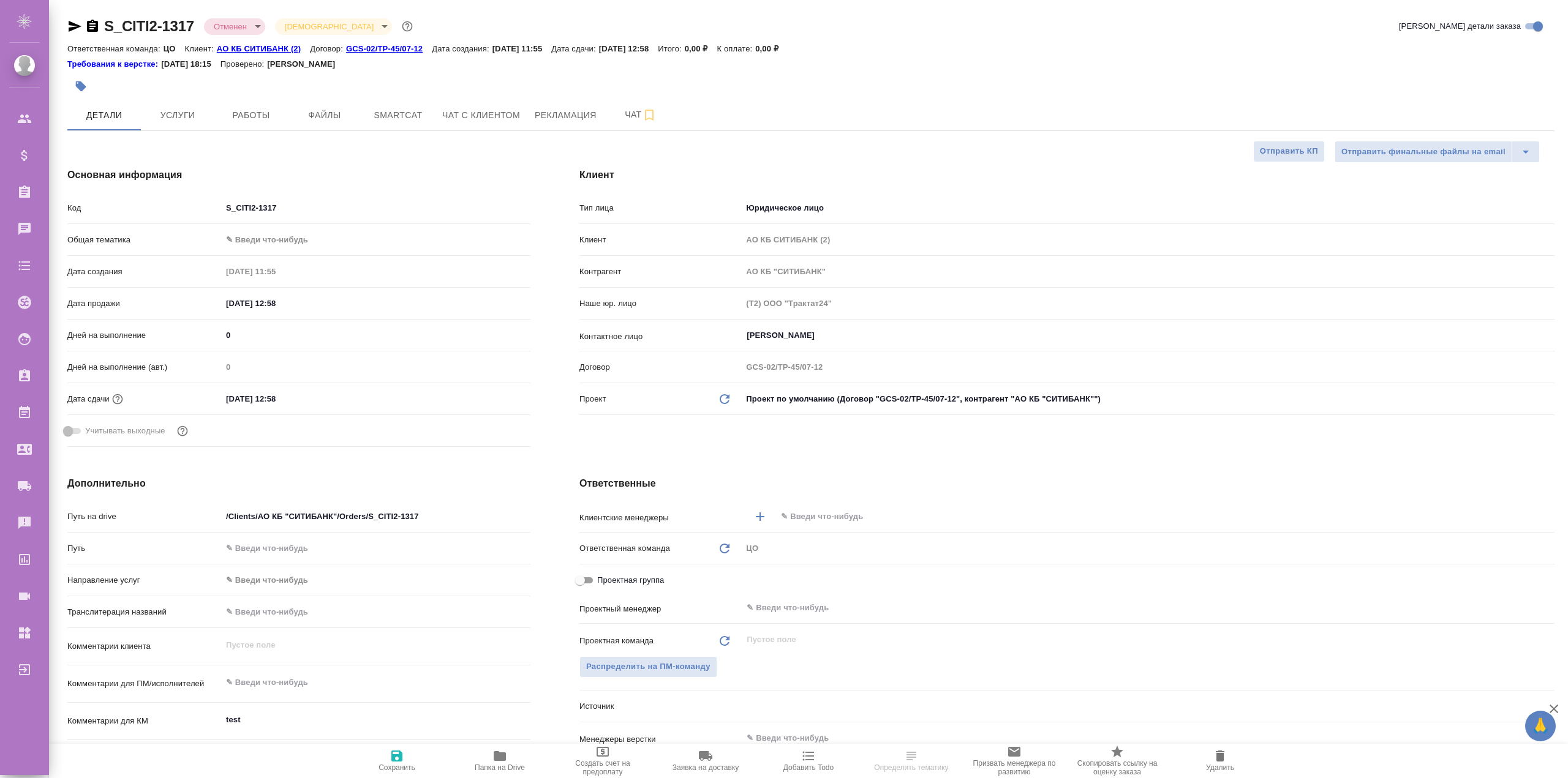
type textarea "x"
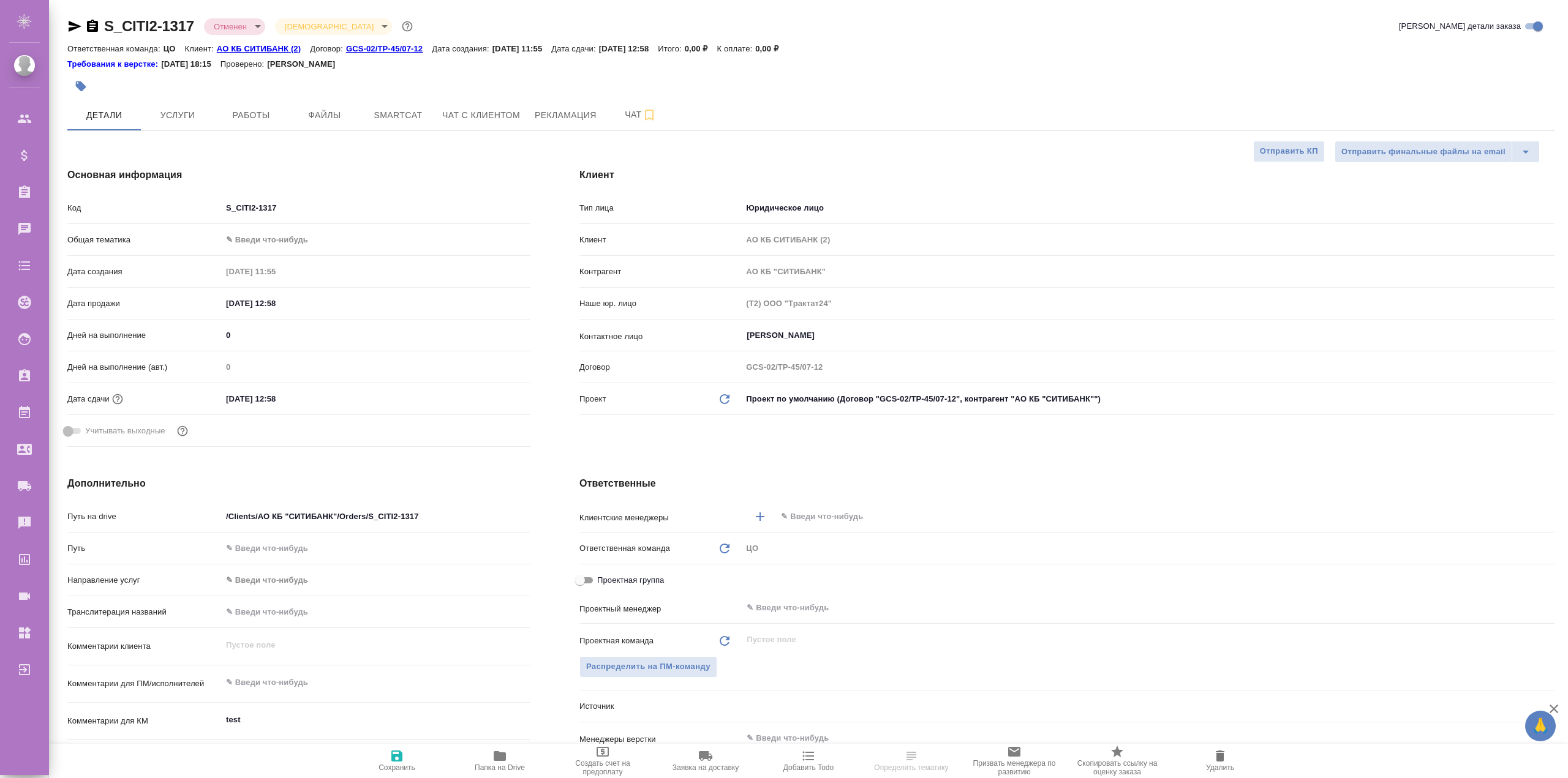
type textarea "x"
click at [544, 119] on span "Рекламация" at bounding box center [565, 115] width 62 height 15
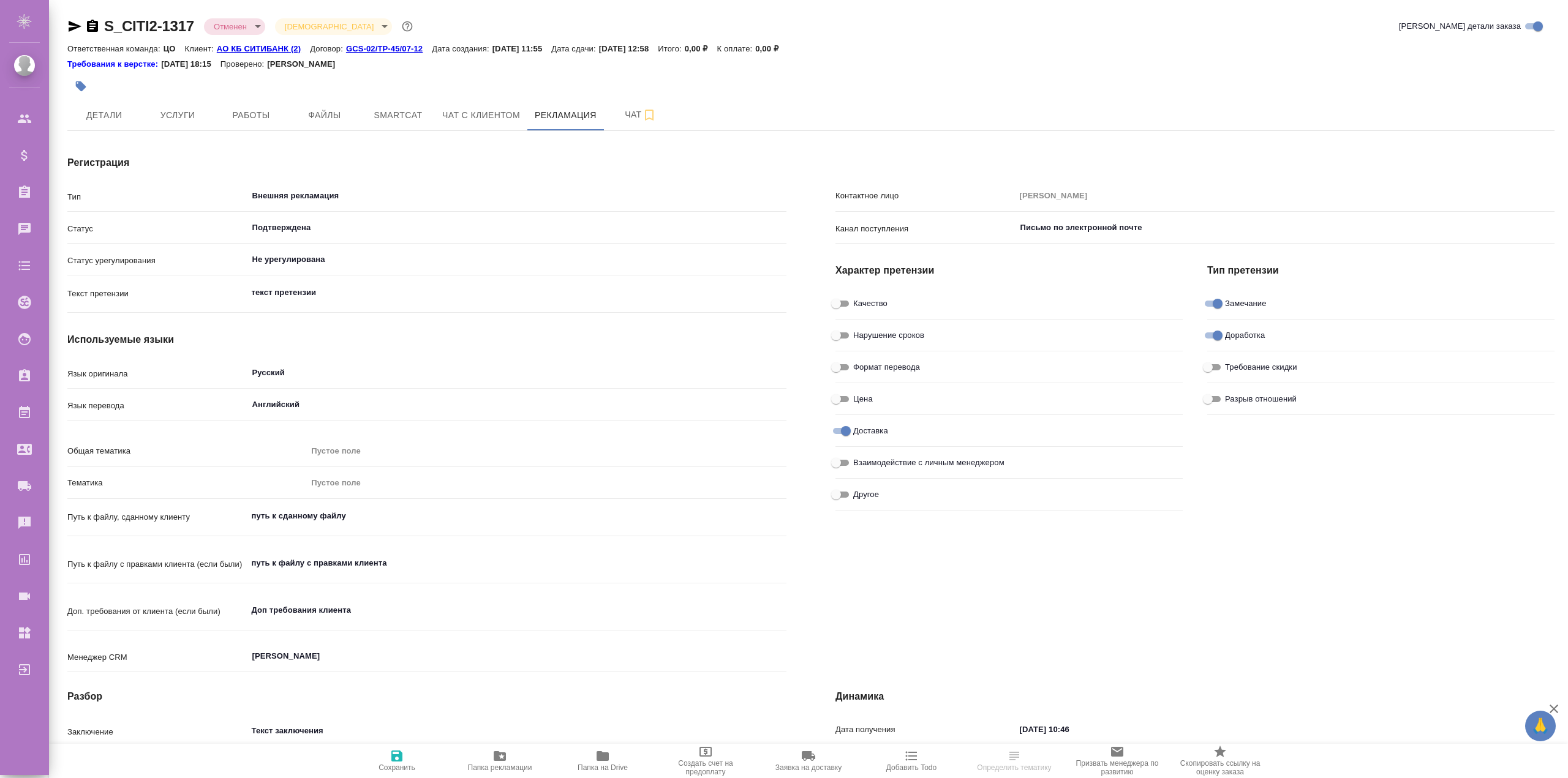
type textarea "x"
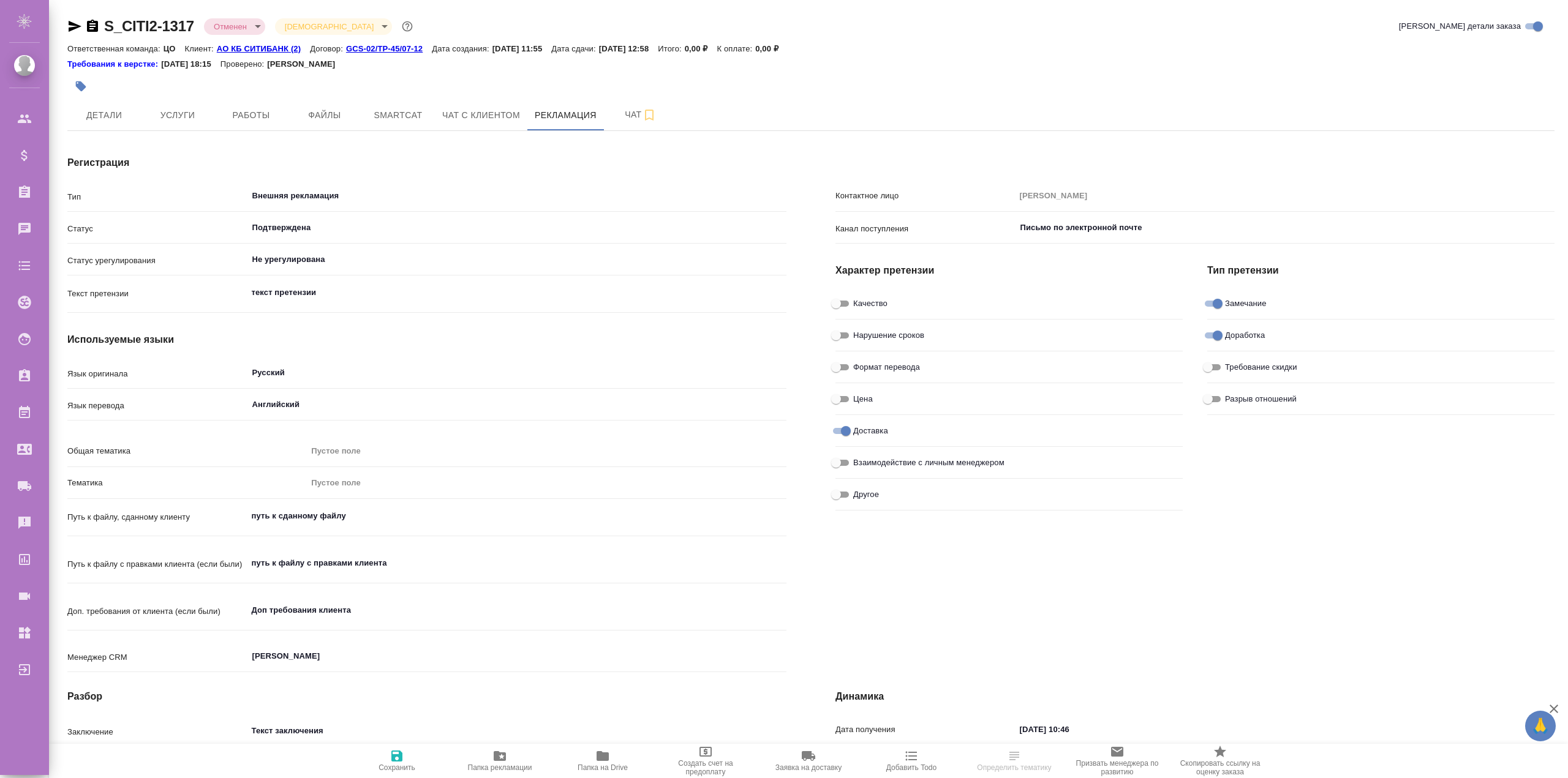
type textarea "x"
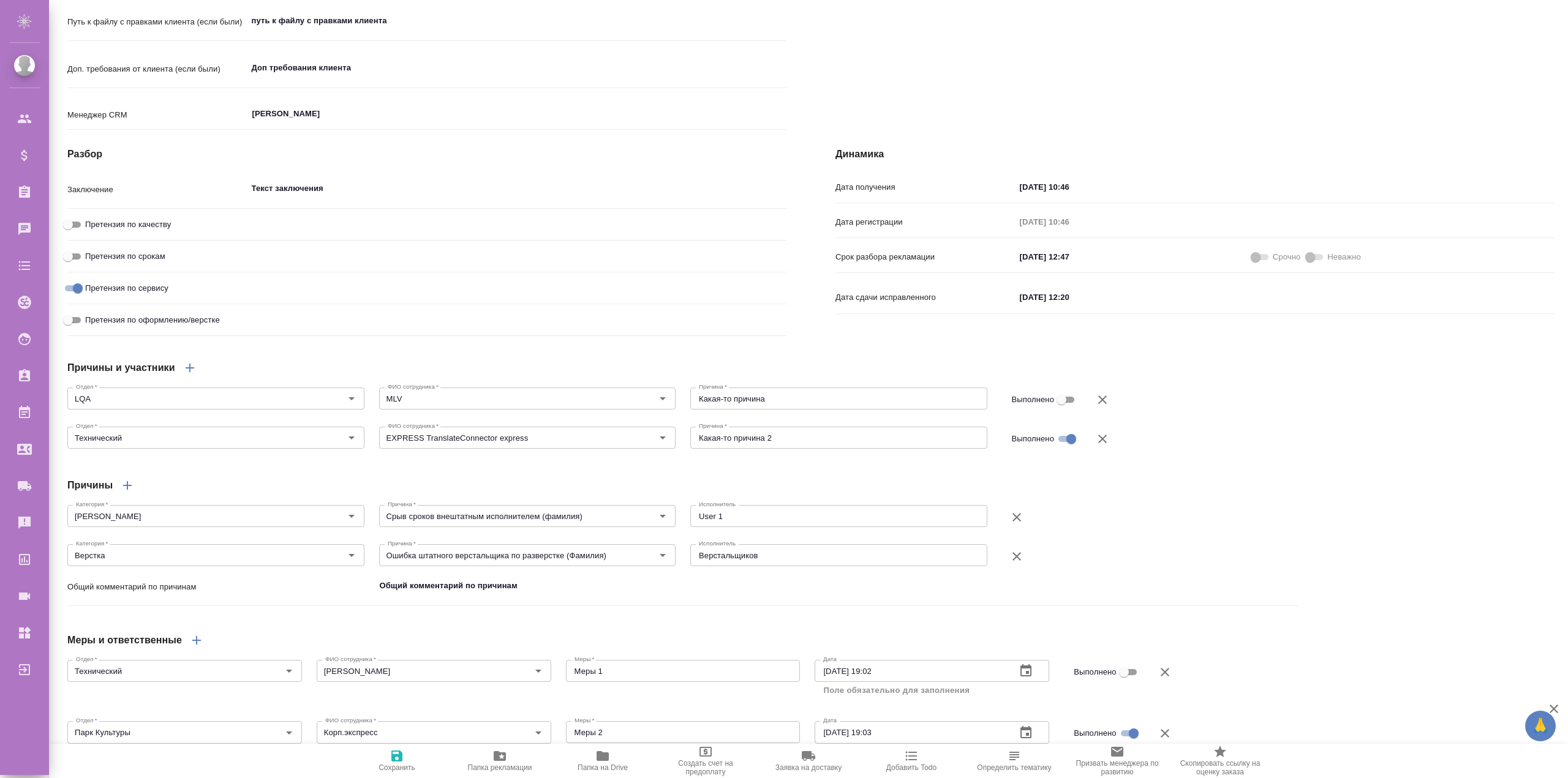
scroll to position [298, 0]
